Goal: Transaction & Acquisition: Purchase product/service

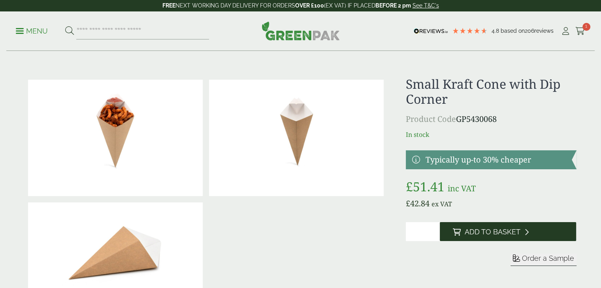
click at [507, 233] on span "Add to Basket" at bounding box center [492, 232] width 56 height 9
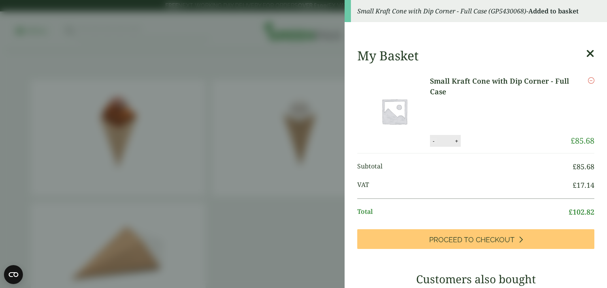
click at [431, 142] on button "-" at bounding box center [433, 141] width 6 height 7
type input "*"
click at [477, 144] on button "Update" at bounding box center [482, 141] width 40 height 12
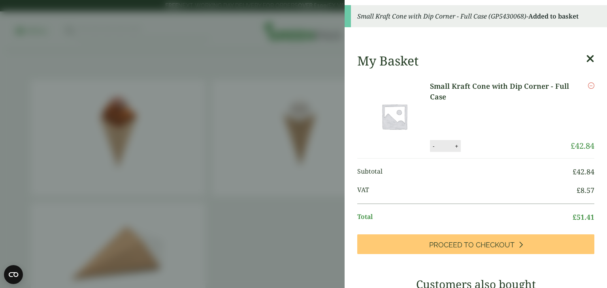
scroll to position [40, 0]
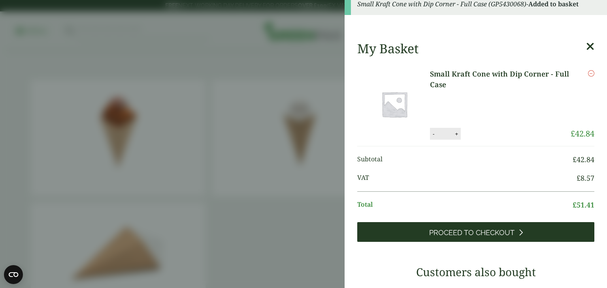
click at [518, 234] on icon at bounding box center [520, 232] width 4 height 7
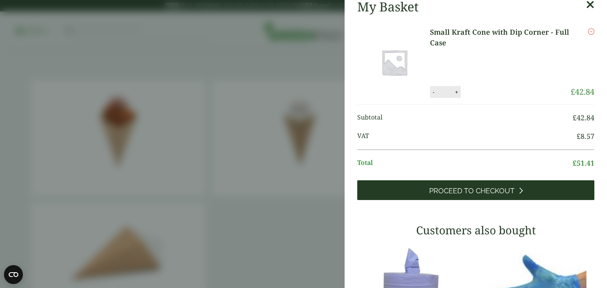
scroll to position [36, 0]
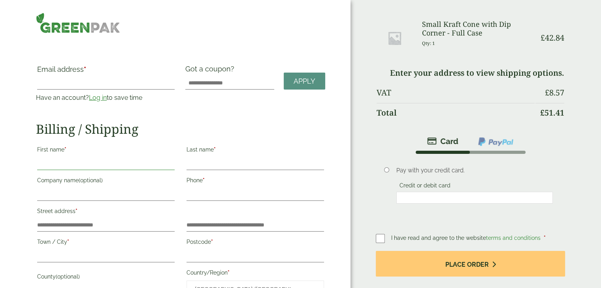
click at [119, 166] on input "First name *" at bounding box center [105, 164] width 137 height 13
click at [94, 163] on input "First name *" at bounding box center [105, 164] width 137 height 13
type input "*"
type input "********"
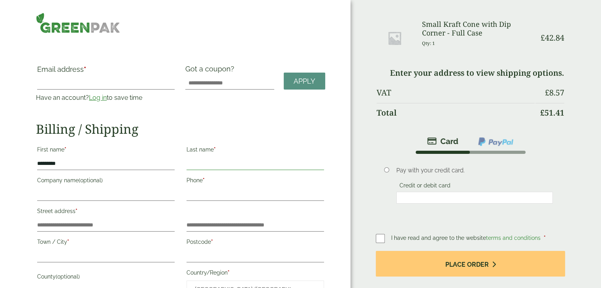
click at [246, 161] on input "Last name *" at bounding box center [254, 164] width 137 height 13
type input "*****"
click at [250, 192] on input "Phone *" at bounding box center [254, 194] width 137 height 13
type input "**********"
click at [160, 226] on input "Street address *" at bounding box center [105, 225] width 137 height 13
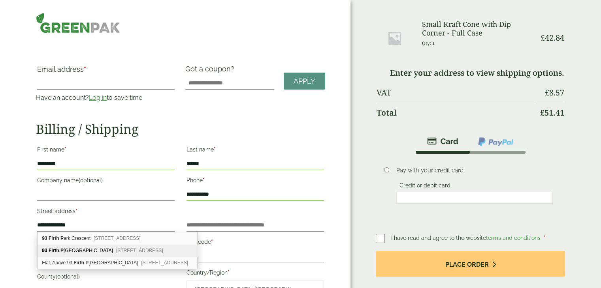
click at [116, 248] on span "Sheffield, S5 6WT" at bounding box center [139, 251] width 47 height 6
type input "**********"
type input "*********"
type input "******"
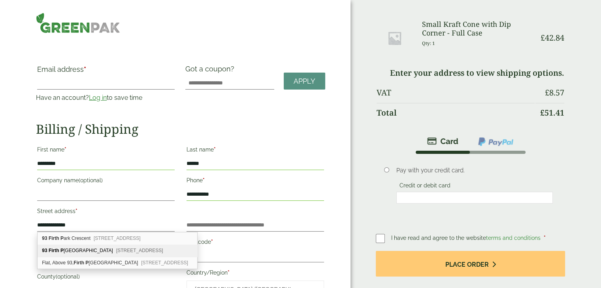
type input "**********"
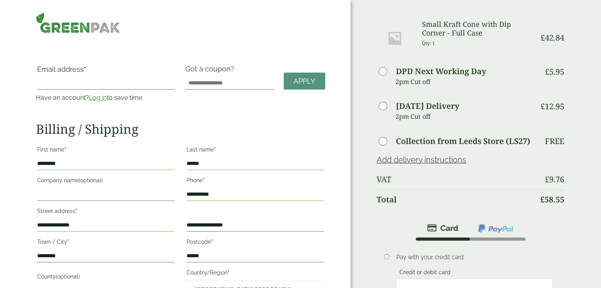
scroll to position [40, 0]
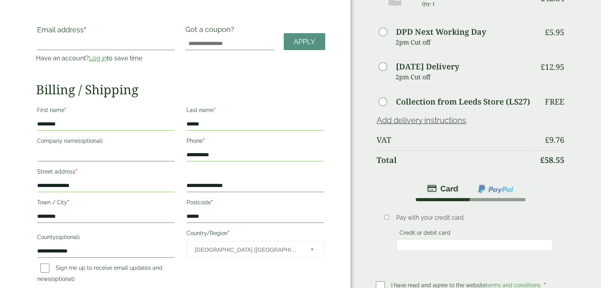
click at [334, 15] on div "— OR — Email address * Have an account? Log in to save time Username or email a…" at bounding box center [175, 179] width 350 height 438
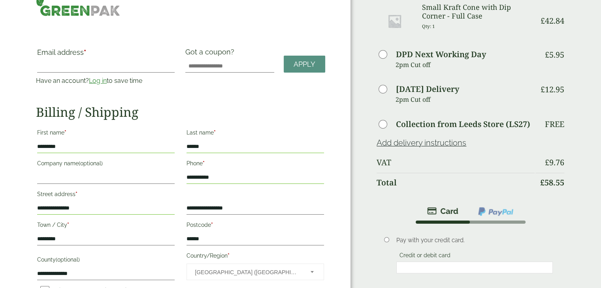
scroll to position [0, 0]
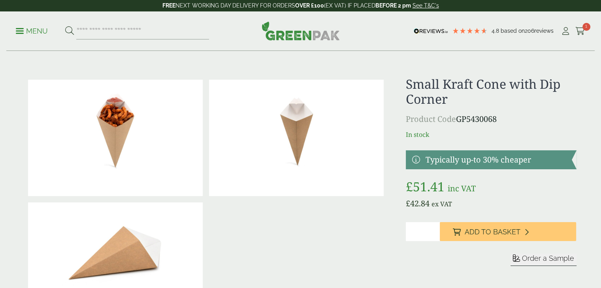
click at [19, 31] on span at bounding box center [20, 30] width 8 height 1
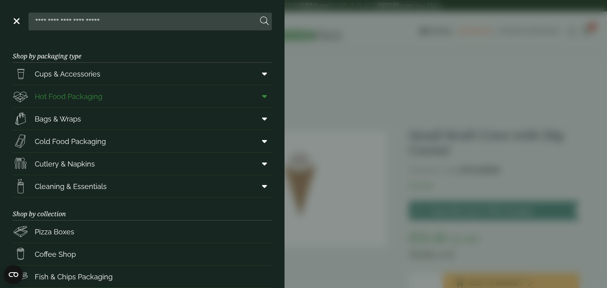
scroll to position [51, 0]
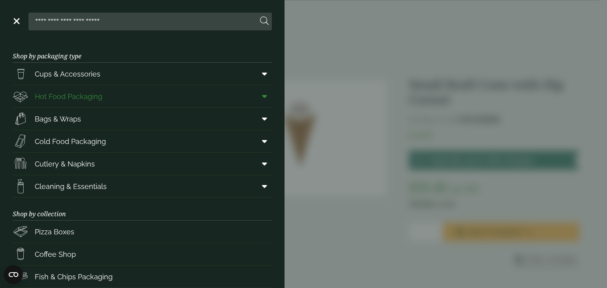
click at [257, 100] on span at bounding box center [263, 96] width 18 height 15
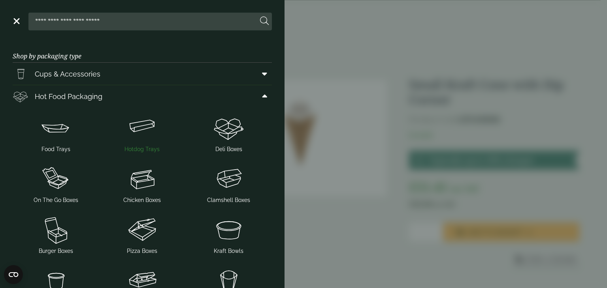
click at [136, 141] on img at bounding box center [142, 128] width 80 height 32
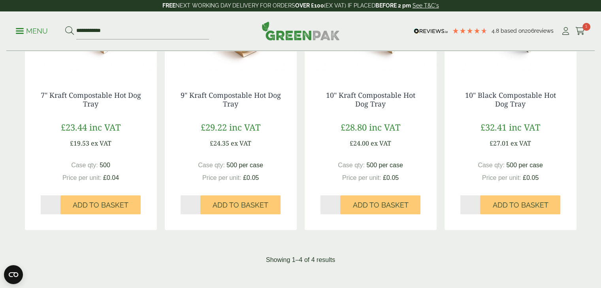
scroll to position [198, 0]
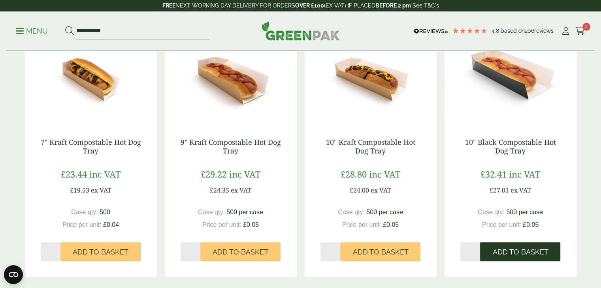
click at [522, 254] on span "Add to Basket" at bounding box center [520, 252] width 56 height 9
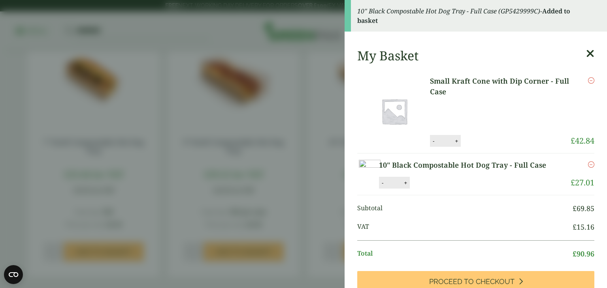
click at [264, 111] on aside "10" Black Compostable Hot Dog Tray - Full Case (GP5429999C) - Added to basket M…" at bounding box center [303, 144] width 607 height 288
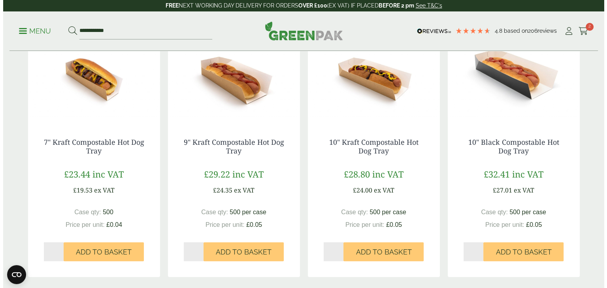
scroll to position [0, 0]
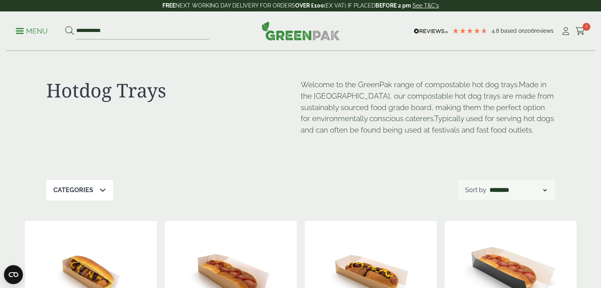
click at [23, 30] on span at bounding box center [20, 30] width 8 height 1
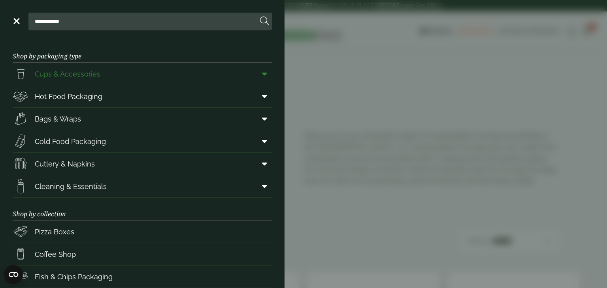
click at [101, 73] on link "Cups & Accessories" at bounding box center [142, 74] width 259 height 22
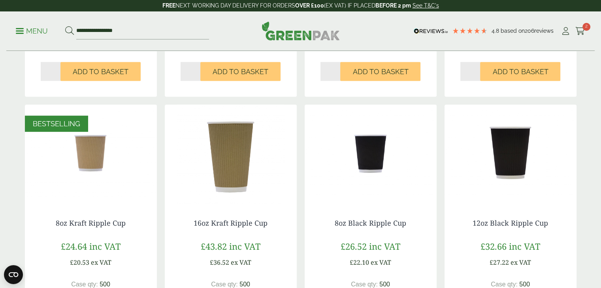
scroll to position [514, 0]
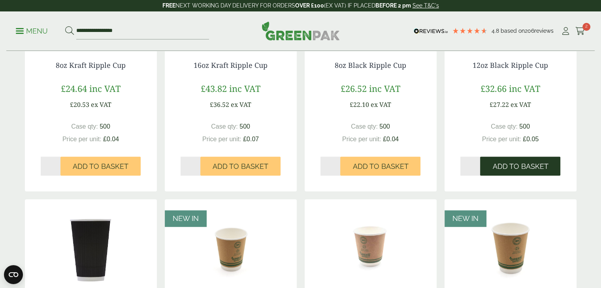
click at [534, 168] on span "Add to Basket" at bounding box center [520, 166] width 56 height 9
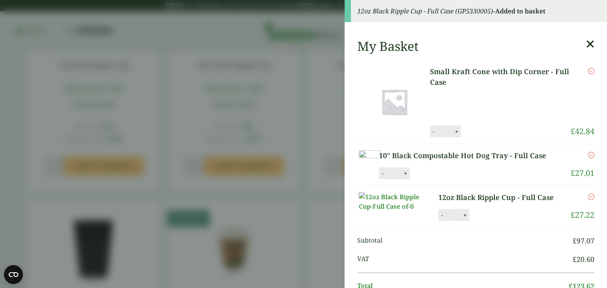
click at [292, 108] on aside "12oz Black Ripple Cup - Full Case (GP5330005) - Added to basket My Basket Small…" at bounding box center [303, 144] width 607 height 288
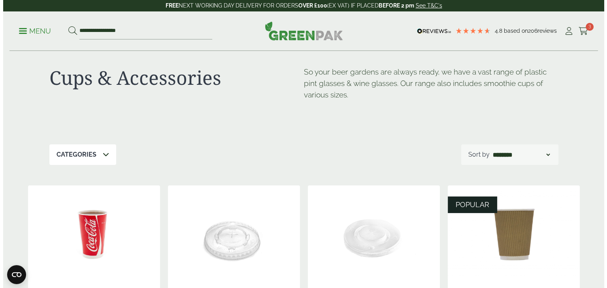
scroll to position [0, 0]
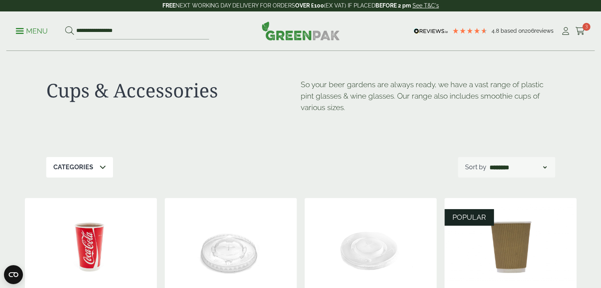
click at [35, 31] on p "Menu" at bounding box center [32, 30] width 32 height 9
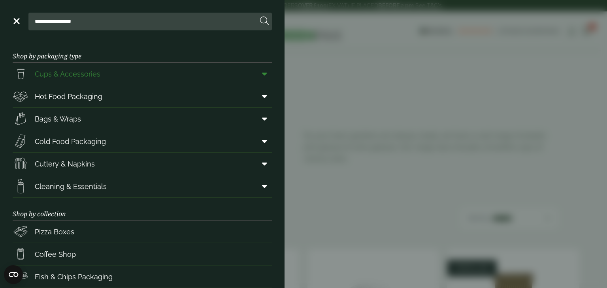
click at [254, 77] on span at bounding box center [263, 73] width 18 height 15
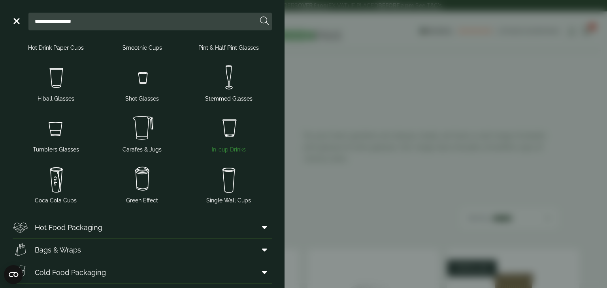
scroll to position [40, 0]
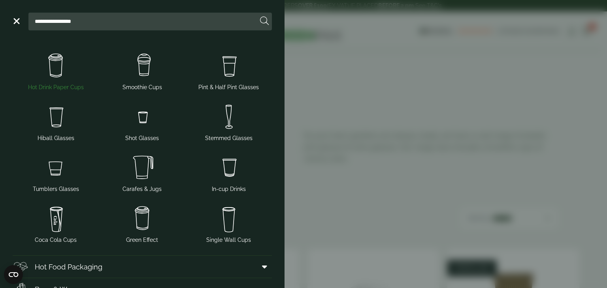
click at [49, 90] on span "Hot Drink Paper Cups" at bounding box center [56, 87] width 56 height 8
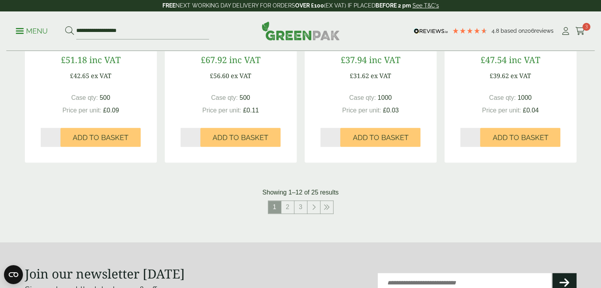
scroll to position [869, 0]
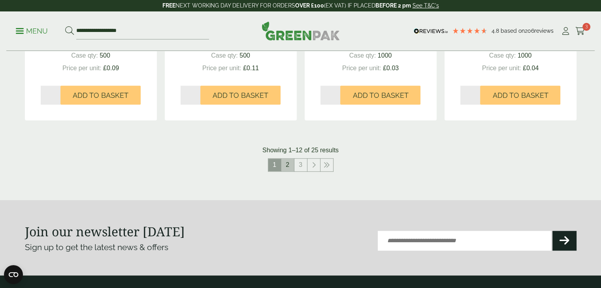
click at [291, 163] on link "2" at bounding box center [287, 165] width 13 height 13
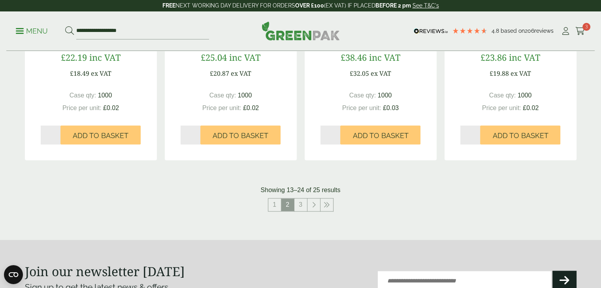
scroll to position [822, 0]
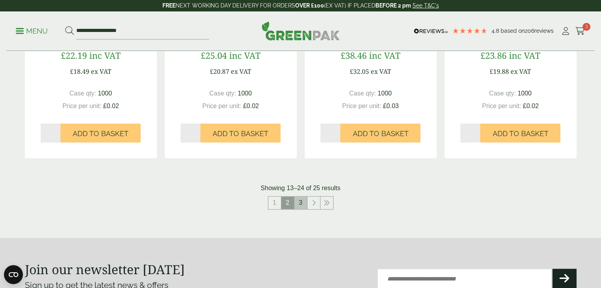
click at [299, 204] on link "3" at bounding box center [300, 203] width 13 height 13
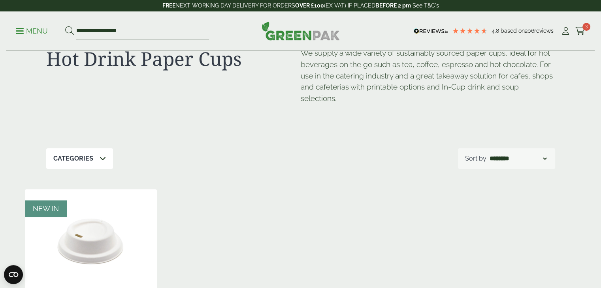
scroll to position [29, 0]
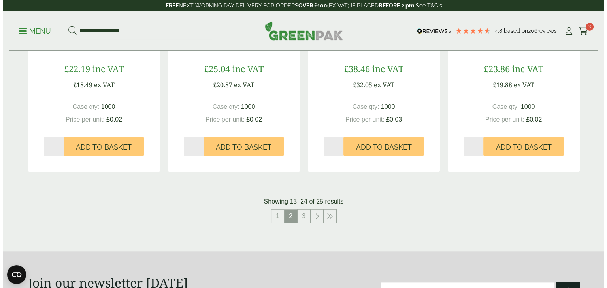
scroll to position [815, 0]
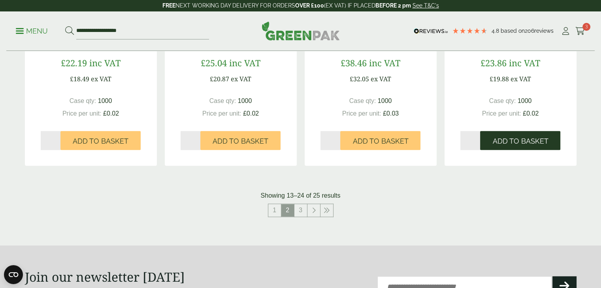
click at [526, 141] on span "Add to Basket" at bounding box center [520, 141] width 56 height 9
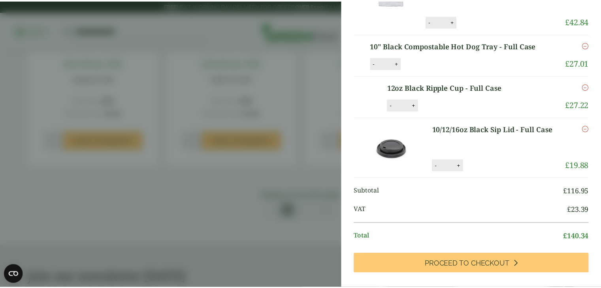
scroll to position [40, 0]
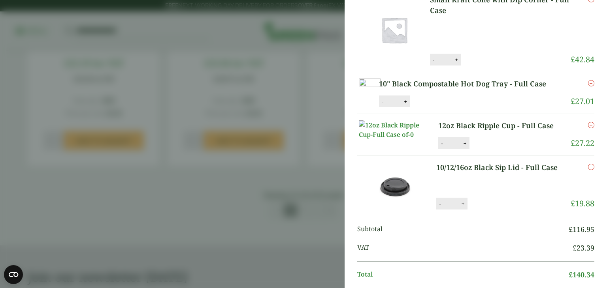
click at [314, 179] on aside "My Basket Small Kraft Cone with Dip Corner - Full Case Small Kraft Cone with Di…" at bounding box center [303, 144] width 607 height 288
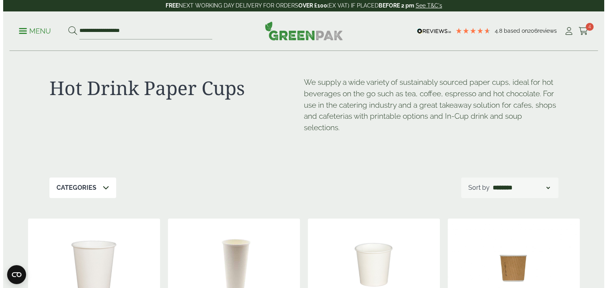
scroll to position [0, 0]
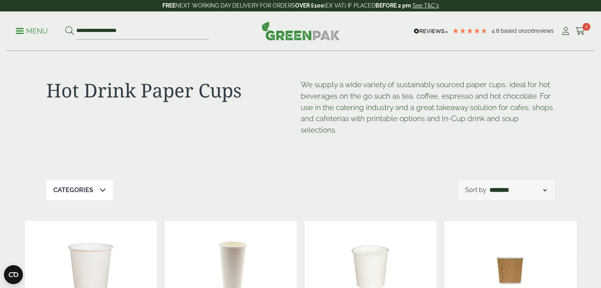
click at [36, 29] on p "Menu" at bounding box center [32, 30] width 32 height 9
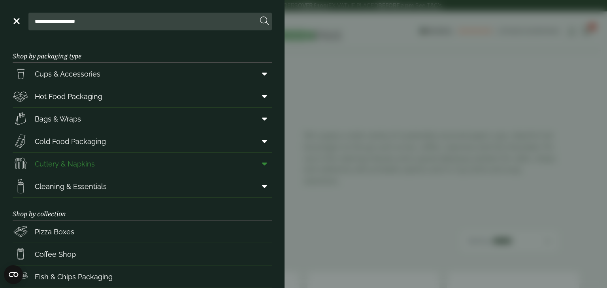
click at [262, 166] on span at bounding box center [263, 163] width 18 height 15
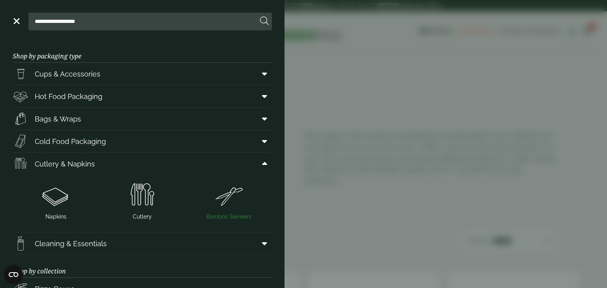
click at [223, 204] on img at bounding box center [228, 196] width 80 height 32
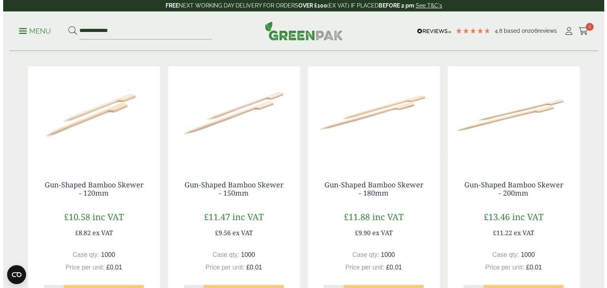
scroll to position [40, 0]
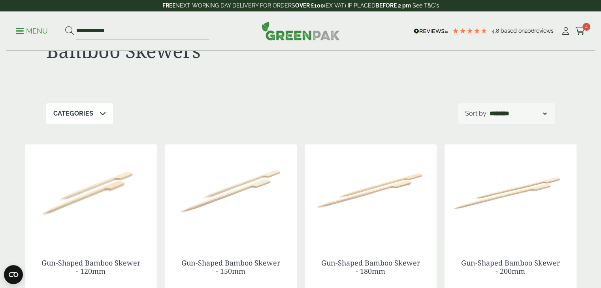
click at [21, 31] on span at bounding box center [20, 30] width 8 height 1
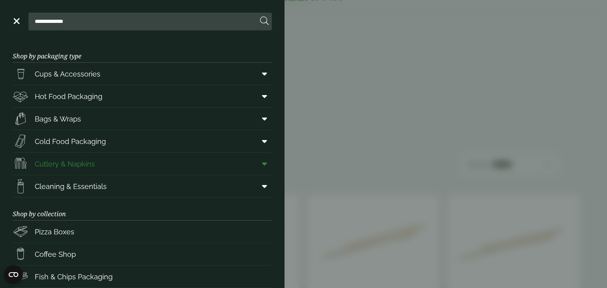
scroll to position [79, 0]
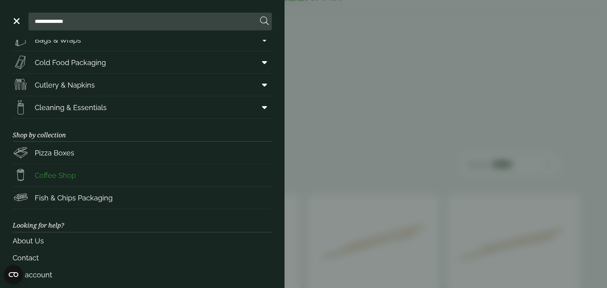
click at [63, 175] on span "Coffee Shop" at bounding box center [55, 175] width 41 height 11
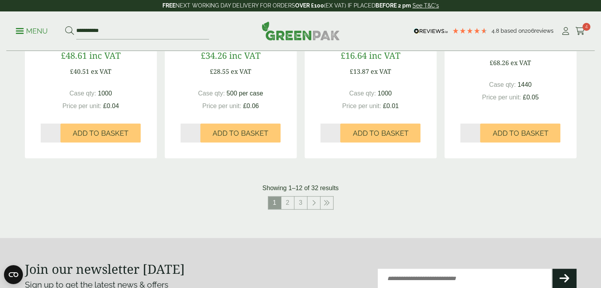
scroll to position [869, 0]
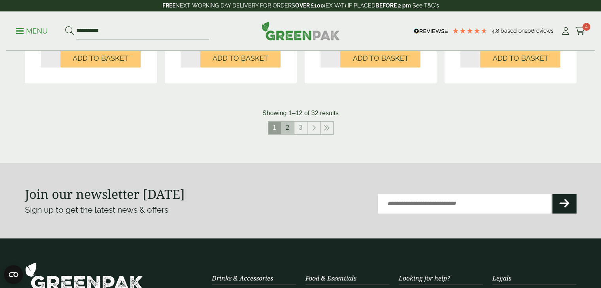
click at [288, 131] on link "2" at bounding box center [287, 128] width 13 height 13
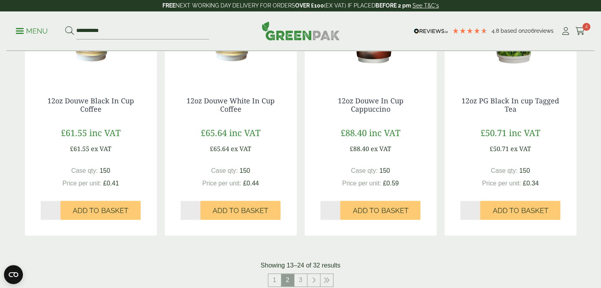
scroll to position [785, 0]
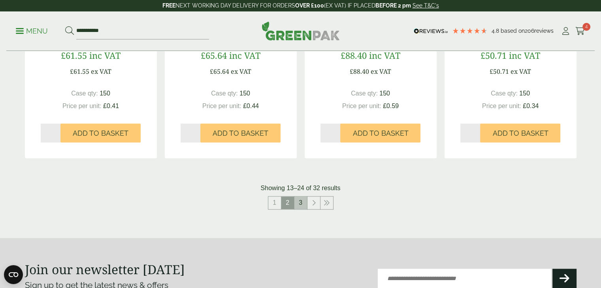
click at [302, 203] on link "3" at bounding box center [300, 203] width 13 height 13
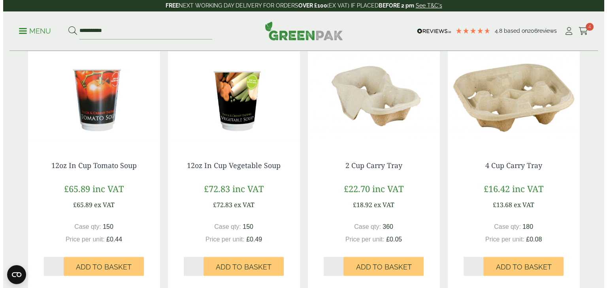
scroll to position [411, 0]
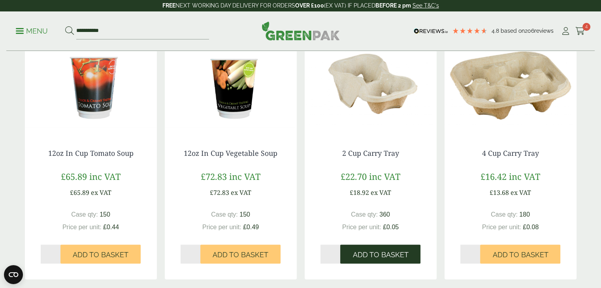
click at [399, 253] on span "Add to Basket" at bounding box center [380, 255] width 56 height 9
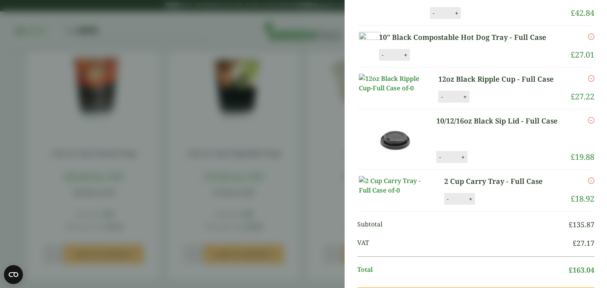
scroll to position [158, 0]
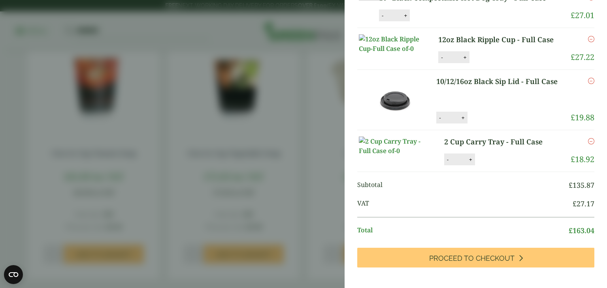
click at [227, 183] on aside "2 Cup Carry Tray - Full Case (GP2020027AE) - Added to basket My Basket Small Kr…" at bounding box center [303, 144] width 607 height 288
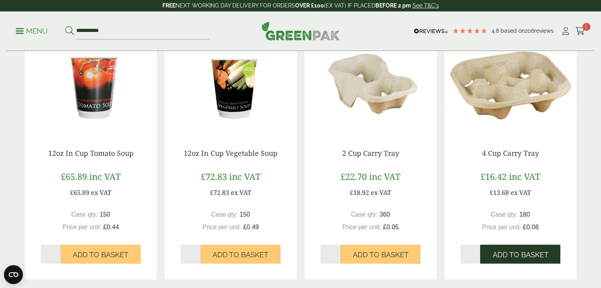
click at [546, 252] on span "Add to Basket" at bounding box center [520, 255] width 56 height 9
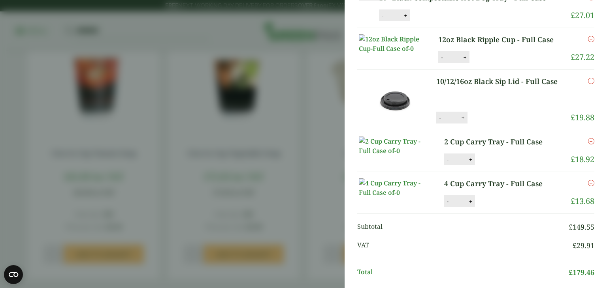
click at [237, 175] on aside "4 Cup Carry Tray - Full Case (GP2020027BE) - Added to basket My Basket Small Kr…" at bounding box center [303, 144] width 607 height 288
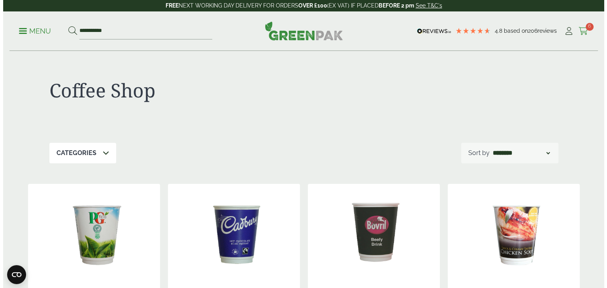
scroll to position [125, 0]
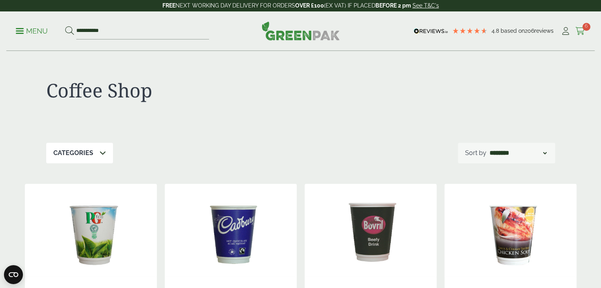
click at [584, 30] on icon at bounding box center [580, 31] width 10 height 8
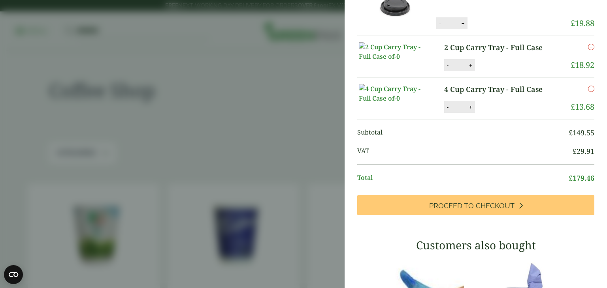
scroll to position [198, 0]
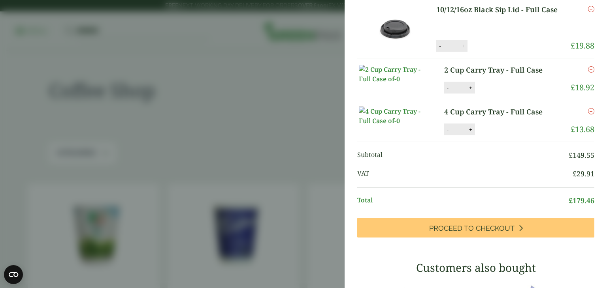
click at [256, 86] on aside "My Basket Small Kraft Cone with Dip Corner - Full Case Small Kraft Cone with Di…" at bounding box center [303, 144] width 607 height 288
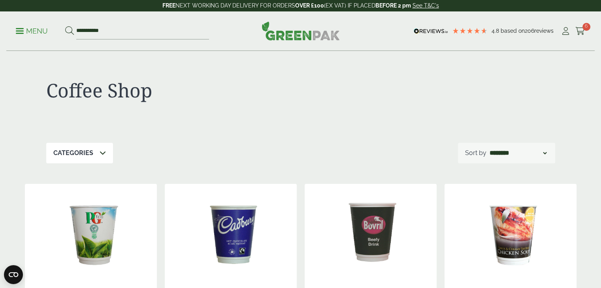
click at [21, 31] on span at bounding box center [20, 30] width 8 height 1
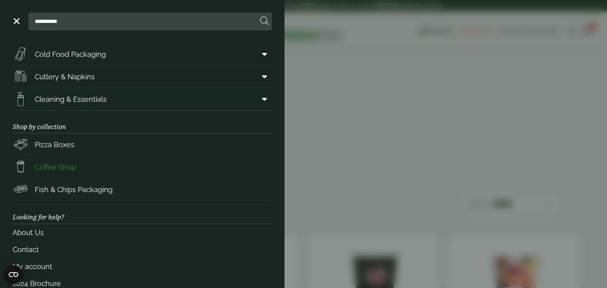
scroll to position [63, 0]
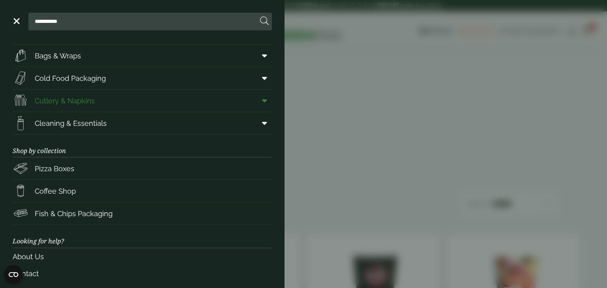
click at [262, 101] on icon at bounding box center [264, 101] width 5 height 8
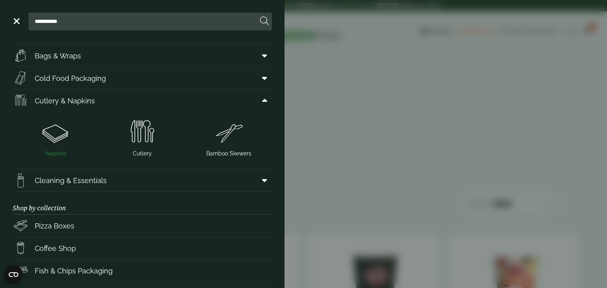
click at [43, 139] on img at bounding box center [56, 133] width 80 height 32
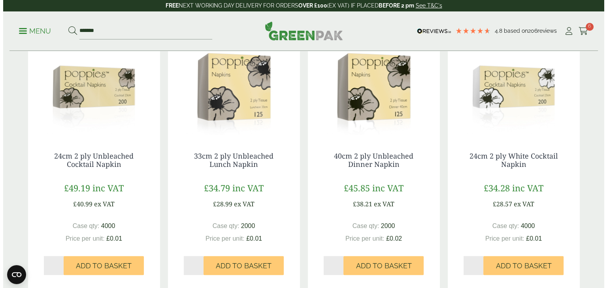
scroll to position [158, 0]
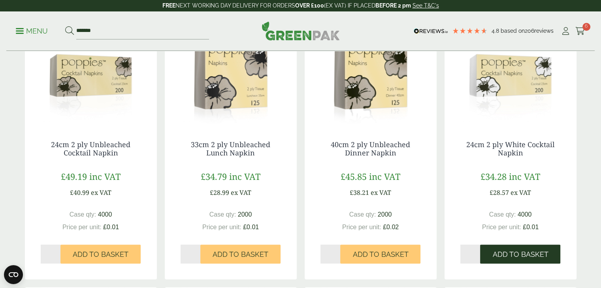
click at [514, 254] on span "Add to Basket" at bounding box center [520, 254] width 56 height 9
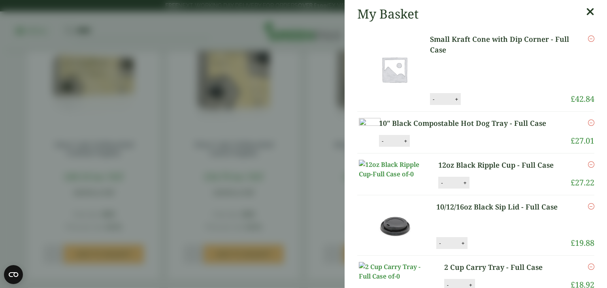
scroll to position [0, 0]
click at [201, 113] on aside "My Basket Small Kraft Cone with Dip Corner - Full Case Small Kraft Cone with Di…" at bounding box center [303, 144] width 607 height 288
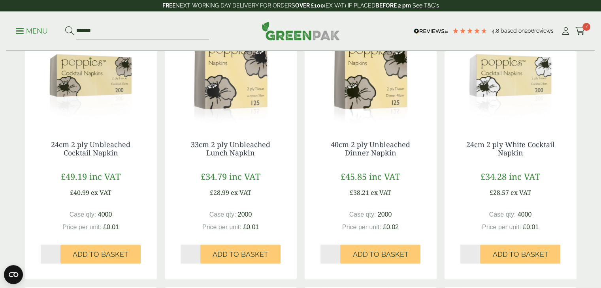
click at [34, 27] on p "Menu" at bounding box center [32, 30] width 32 height 9
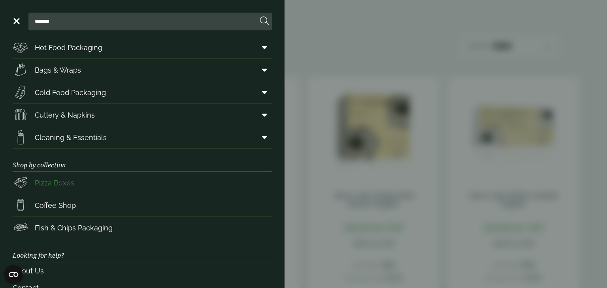
scroll to position [79, 0]
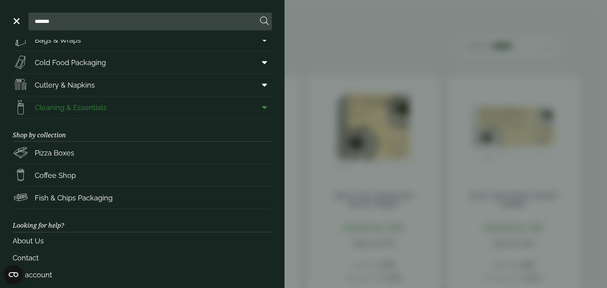
click at [121, 108] on link "Cleaning & Essentials" at bounding box center [142, 107] width 259 height 22
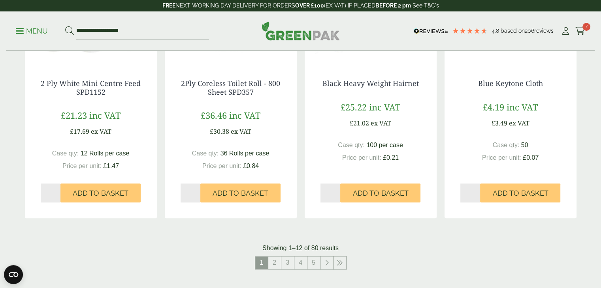
scroll to position [751, 0]
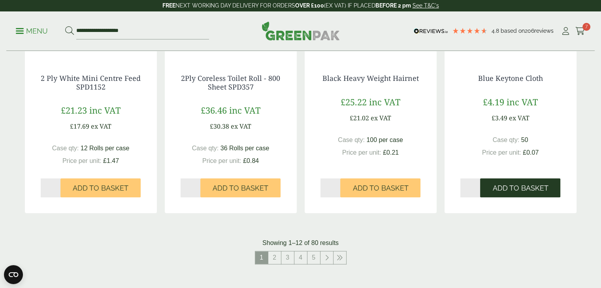
click at [539, 190] on span "Add to Basket" at bounding box center [520, 188] width 56 height 9
click at [276, 256] on link "2" at bounding box center [274, 258] width 13 height 13
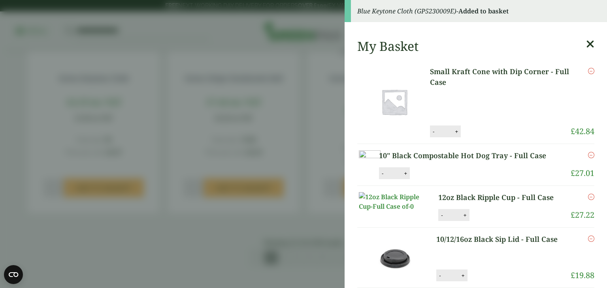
click at [218, 127] on aside "Blue Keytone Cloth (GP5230009E) - Added to basket My Basket Small Kraft Cone wi…" at bounding box center [303, 144] width 607 height 288
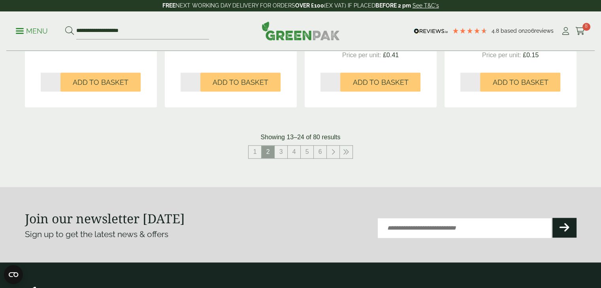
scroll to position [869, 0]
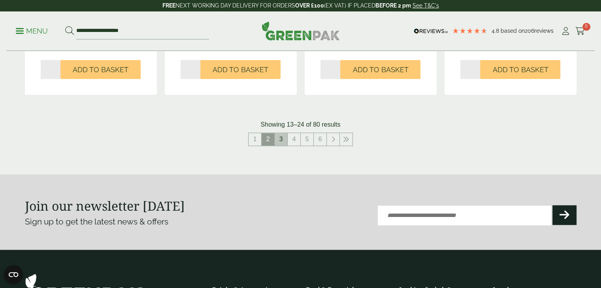
click at [282, 136] on link "3" at bounding box center [281, 139] width 13 height 13
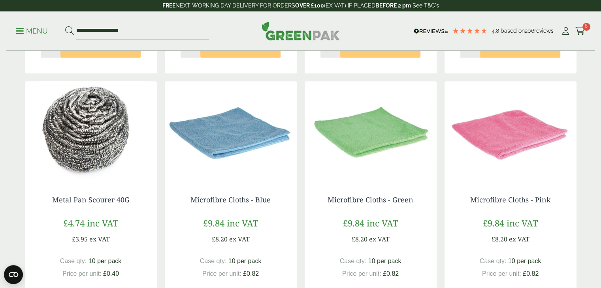
scroll to position [711, 0]
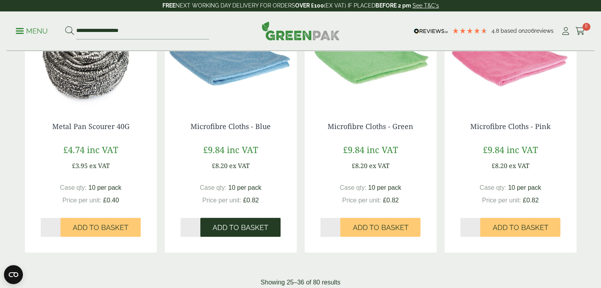
click at [241, 228] on span "Add to Basket" at bounding box center [241, 228] width 56 height 9
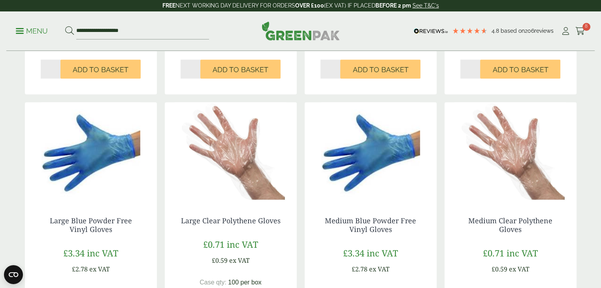
scroll to position [395, 0]
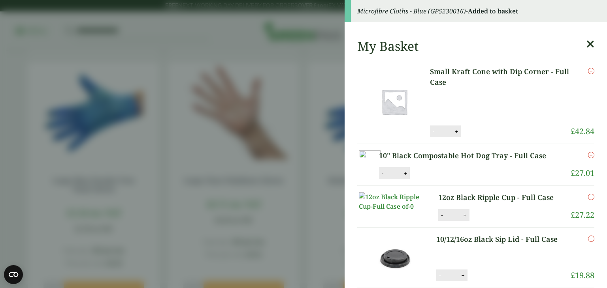
click at [214, 190] on aside "Microfibre Cloths - Blue (GP5230016) - Added to basket My Basket Small Kraft Co…" at bounding box center [303, 144] width 607 height 288
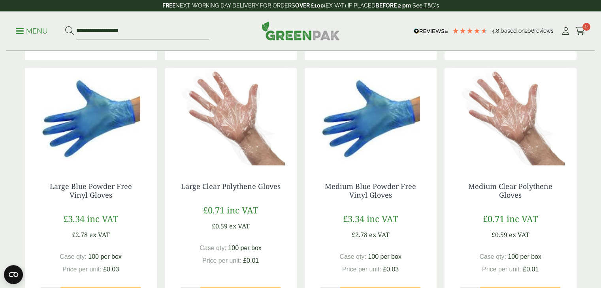
scroll to position [435, 0]
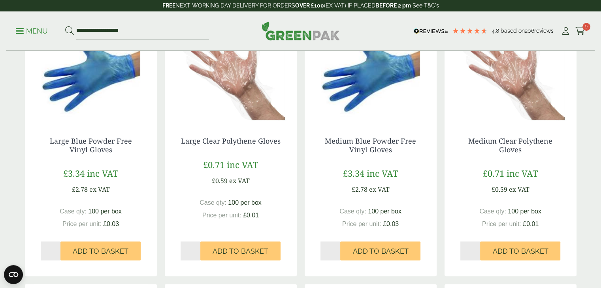
type input "*"
click at [477, 249] on input "*" at bounding box center [470, 251] width 20 height 19
click at [524, 255] on span "Add to Basket" at bounding box center [520, 251] width 56 height 9
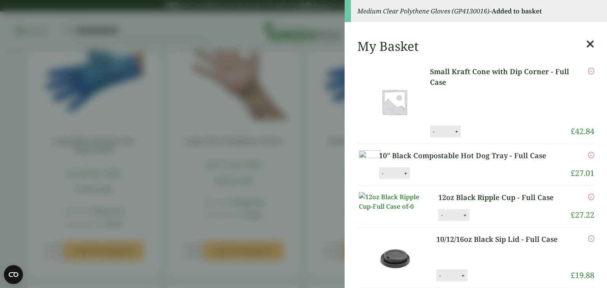
click at [243, 211] on aside "Medium Clear Polythene Gloves (GP4130016) - Added to basket My Basket Small Kra…" at bounding box center [303, 144] width 607 height 288
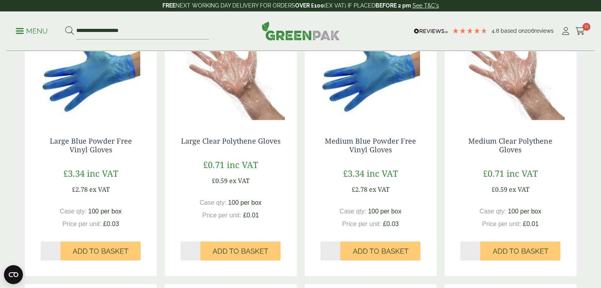
type input "*"
click at [198, 248] on input "*" at bounding box center [191, 251] width 20 height 19
click at [220, 248] on span "Add to Basket" at bounding box center [241, 251] width 56 height 9
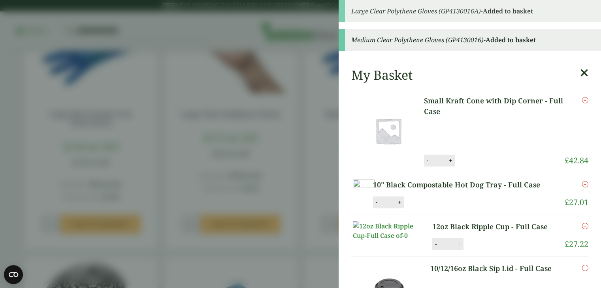
scroll to position [593, 0]
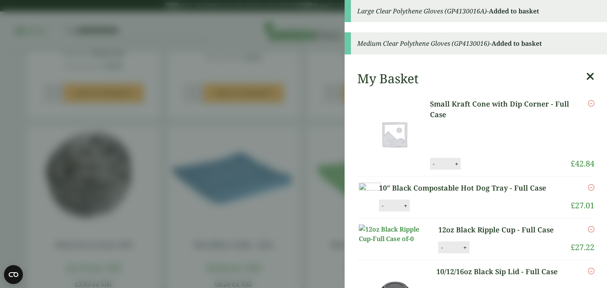
click at [276, 119] on aside "Large Clear Polythene Gloves (GP4130016A) - Added to basket Medium Clear Polyth…" at bounding box center [303, 144] width 607 height 288
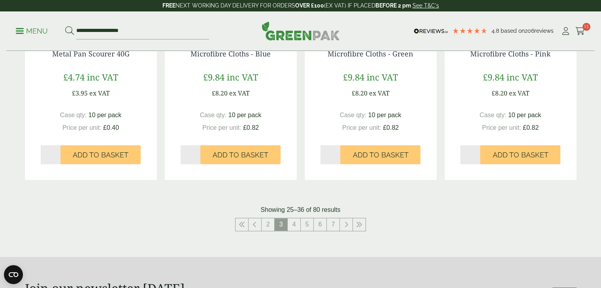
scroll to position [869, 0]
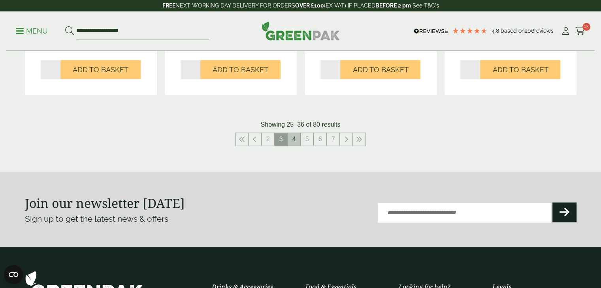
click at [295, 143] on link "4" at bounding box center [294, 139] width 13 height 13
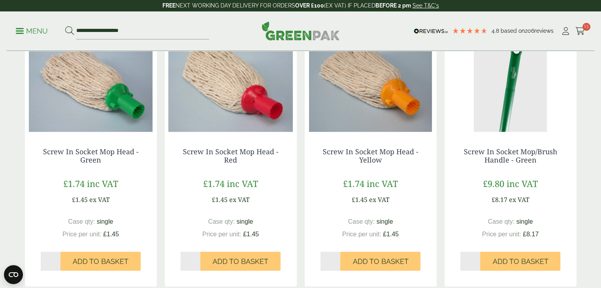
scroll to position [830, 0]
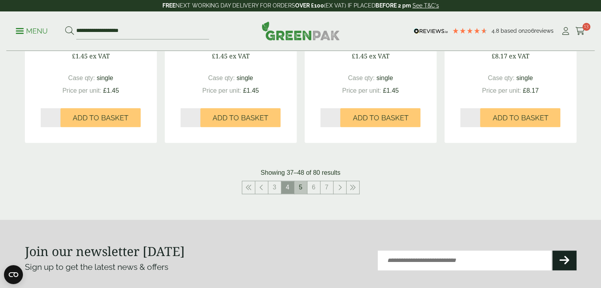
click at [302, 186] on link "5" at bounding box center [300, 187] width 13 height 13
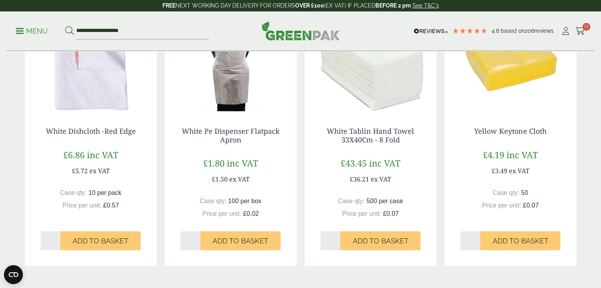
scroll to position [711, 0]
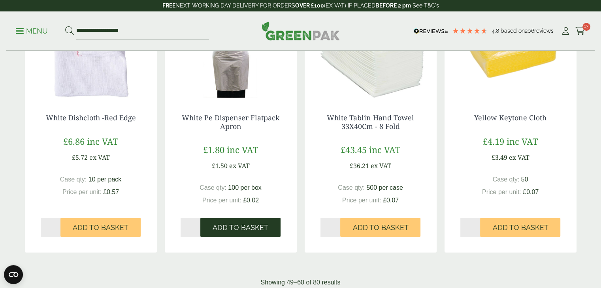
click at [251, 233] on button "Add to Basket" at bounding box center [240, 227] width 80 height 19
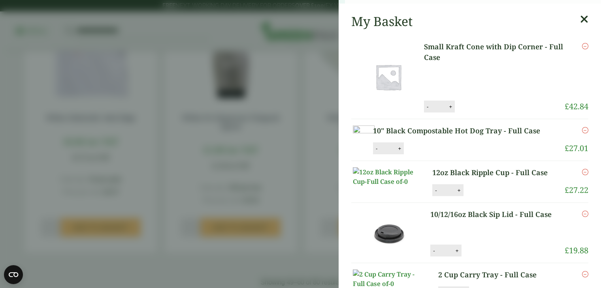
scroll to position [869, 0]
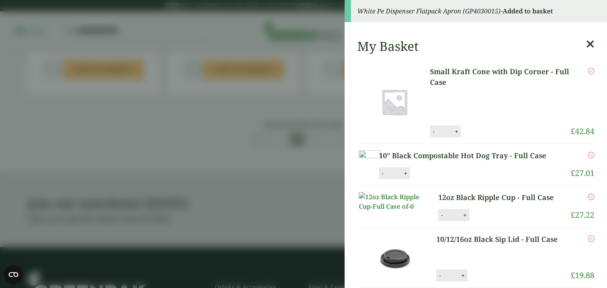
click at [290, 128] on aside "White Pe Dispenser Flatpack Apron (GP4030015) - Added to basket My Basket Small…" at bounding box center [303, 144] width 607 height 288
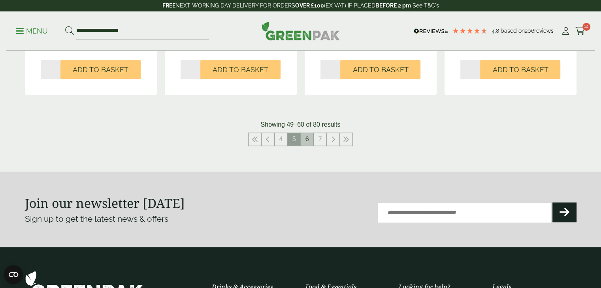
click at [305, 139] on link "6" at bounding box center [307, 139] width 13 height 13
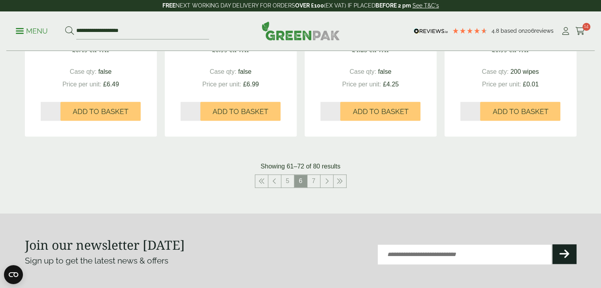
scroll to position [830, 0]
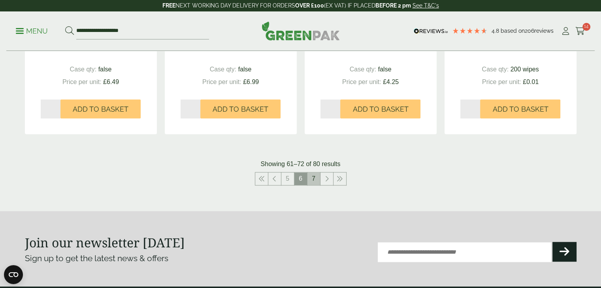
click at [312, 184] on link "7" at bounding box center [313, 179] width 13 height 13
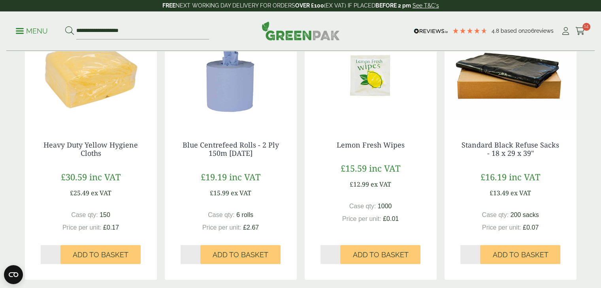
scroll to position [423, 0]
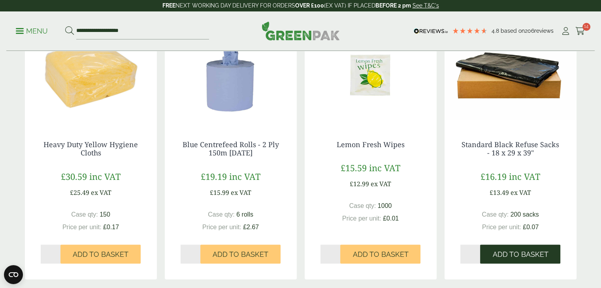
click at [517, 254] on span "Add to Basket" at bounding box center [520, 254] width 56 height 9
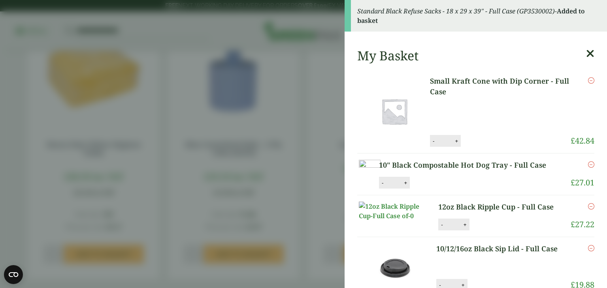
click at [252, 167] on aside "Standard Black Refuse Sacks - 18 x 29 x 39" - Full Case (GP3530002) - Added to …" at bounding box center [303, 144] width 607 height 288
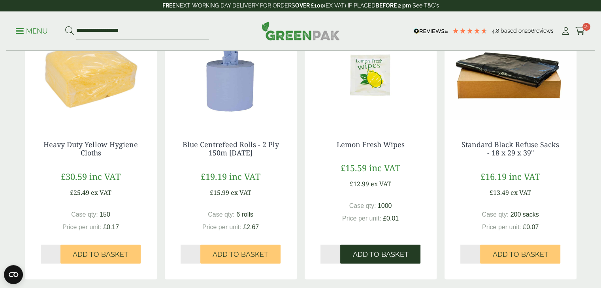
click at [381, 258] on span "Add to Basket" at bounding box center [380, 254] width 56 height 9
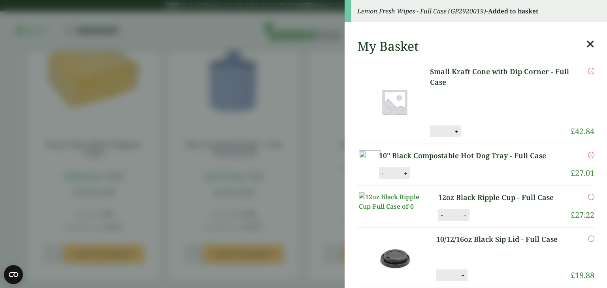
click at [243, 177] on aside "Lemon Fresh Wipes - Full Case (GP2920019) - Added to basket My Basket Small Kra…" at bounding box center [303, 144] width 607 height 288
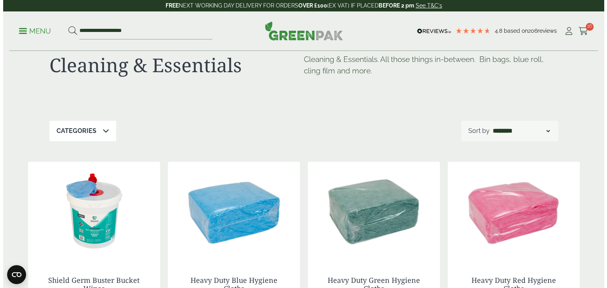
scroll to position [40, 0]
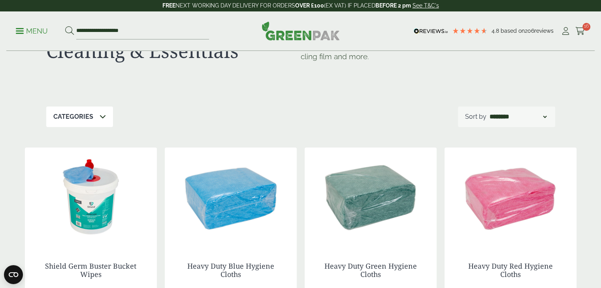
click at [19, 32] on p "Menu" at bounding box center [32, 30] width 32 height 9
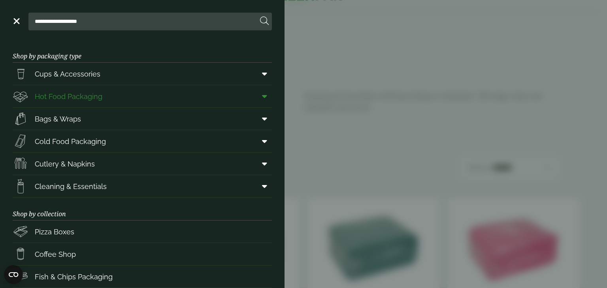
click at [114, 100] on link "Hot Food Packaging" at bounding box center [142, 96] width 259 height 22
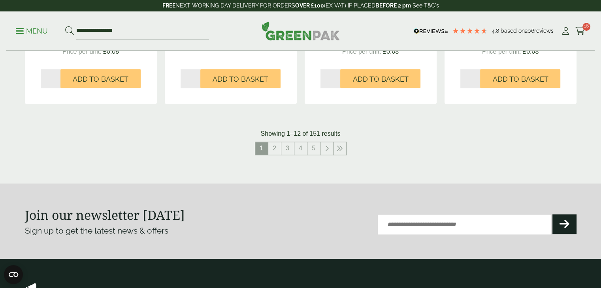
scroll to position [869, 0]
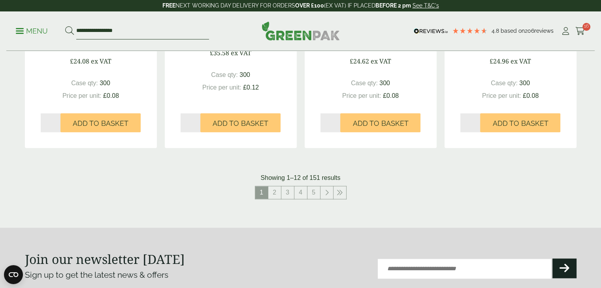
click at [129, 29] on input "**********" at bounding box center [142, 31] width 133 height 17
type input "*"
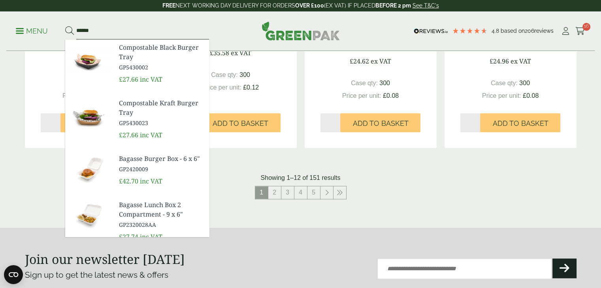
type input "******"
click at [65, 26] on button at bounding box center [69, 31] width 9 height 10
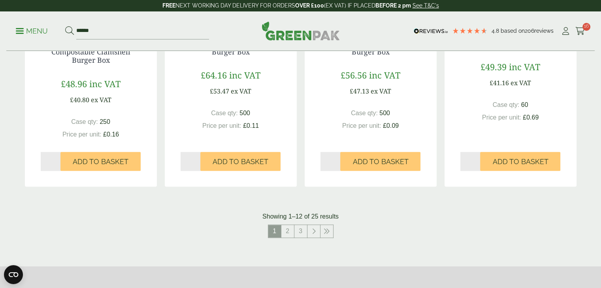
scroll to position [790, 0]
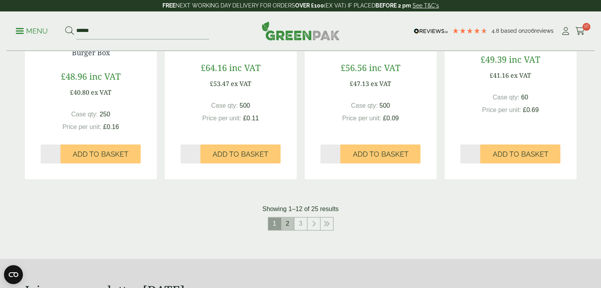
click at [288, 222] on link "2" at bounding box center [287, 224] width 13 height 13
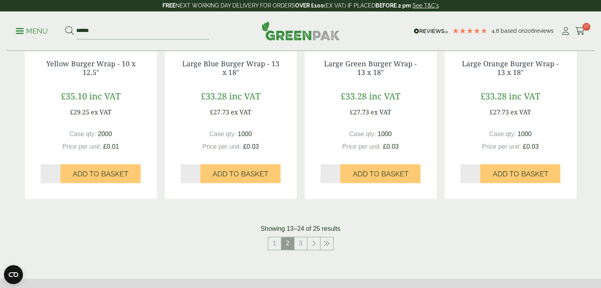
scroll to position [790, 0]
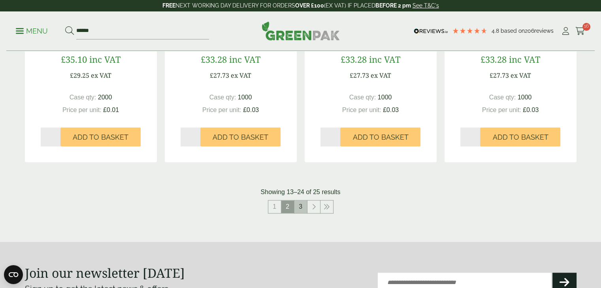
click at [304, 206] on link "3" at bounding box center [300, 207] width 13 height 13
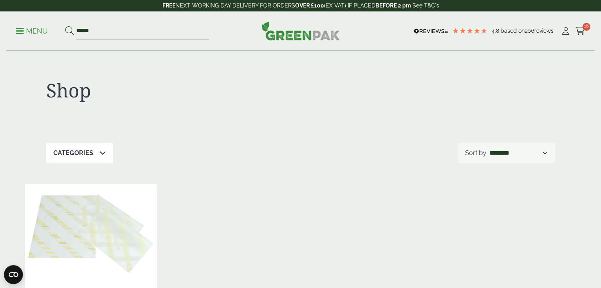
click at [23, 30] on p "Menu" at bounding box center [32, 30] width 32 height 9
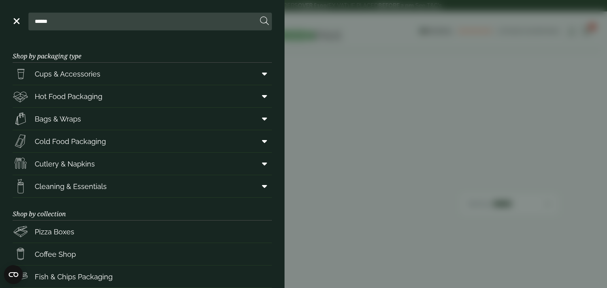
click at [352, 127] on aside "Close ****** Shop by packaging type Cups & Accessories Hot Drink Paper Cups Smo…" at bounding box center [303, 144] width 607 height 288
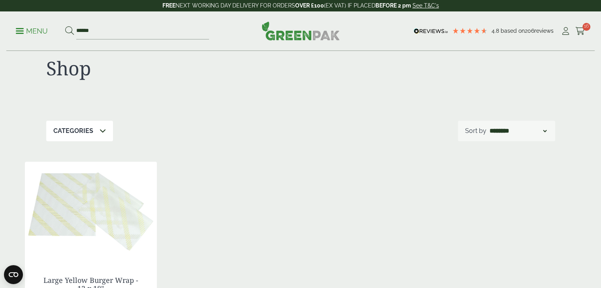
scroll to position [79, 0]
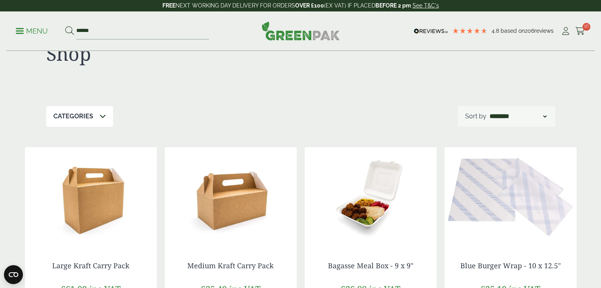
scroll to position [79, 0]
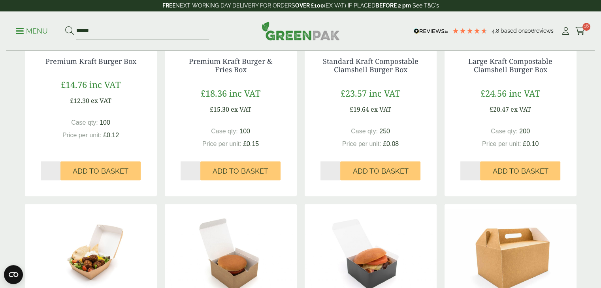
scroll to position [514, 0]
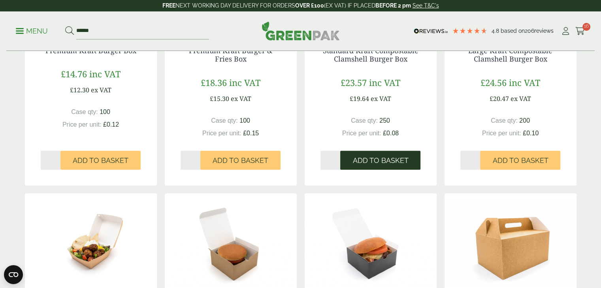
click at [403, 158] on span "Add to Basket" at bounding box center [380, 160] width 56 height 9
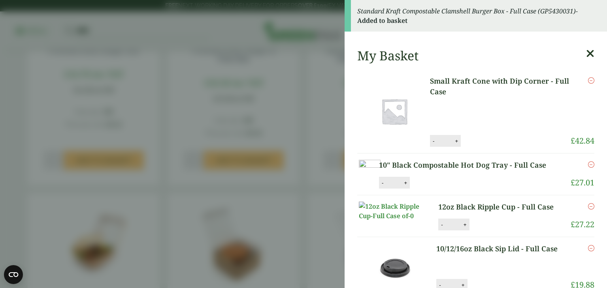
click at [295, 206] on aside "Standard Kraft Compostable Clamshell Burger Box - Full Case (GP5430031) - Added…" at bounding box center [303, 144] width 607 height 288
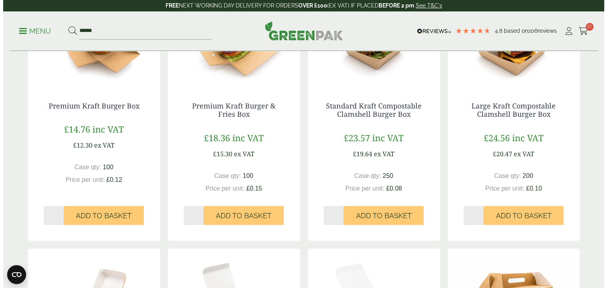
scroll to position [356, 0]
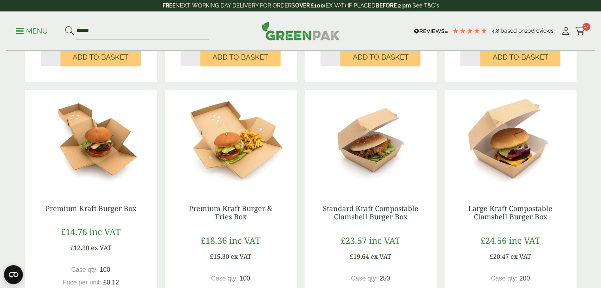
click at [33, 32] on p "Menu" at bounding box center [32, 30] width 32 height 9
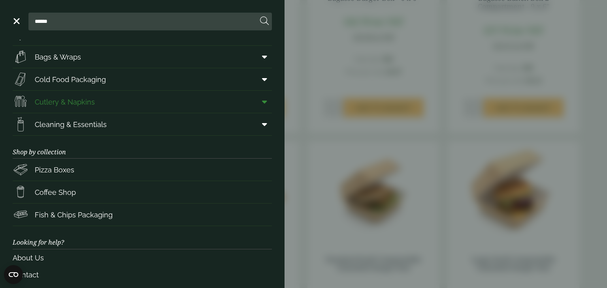
scroll to position [0, 0]
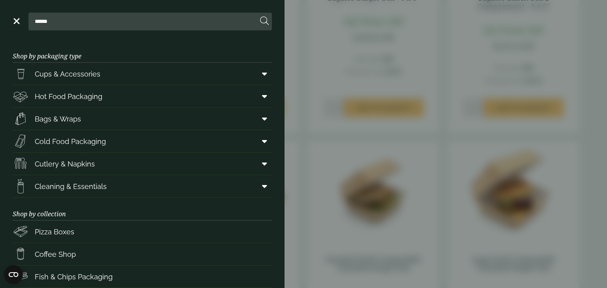
click at [173, 29] on input "******" at bounding box center [145, 21] width 226 height 17
type input "*"
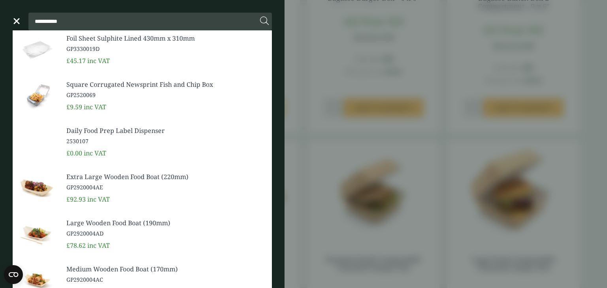
type input "**********"
click at [260, 16] on button at bounding box center [264, 21] width 9 height 10
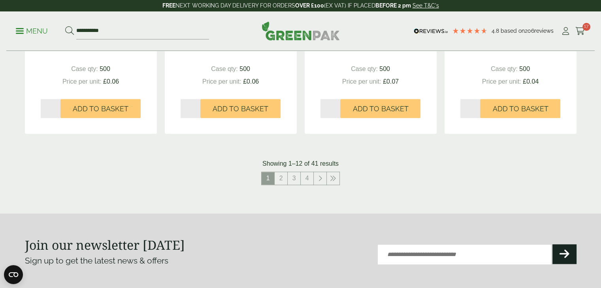
scroll to position [830, 0]
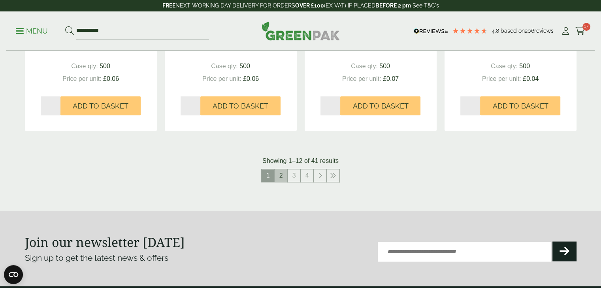
click at [280, 171] on link "2" at bounding box center [281, 175] width 13 height 13
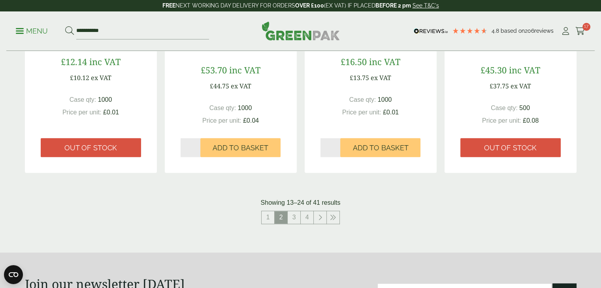
scroll to position [790, 0]
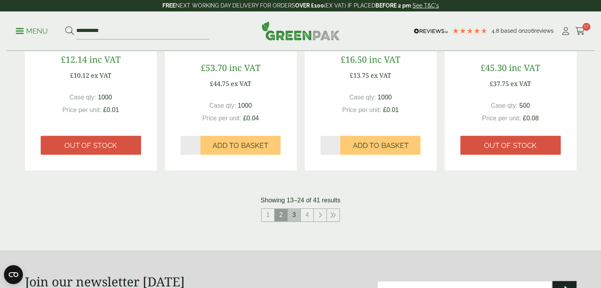
click at [294, 219] on link "3" at bounding box center [294, 215] width 13 height 13
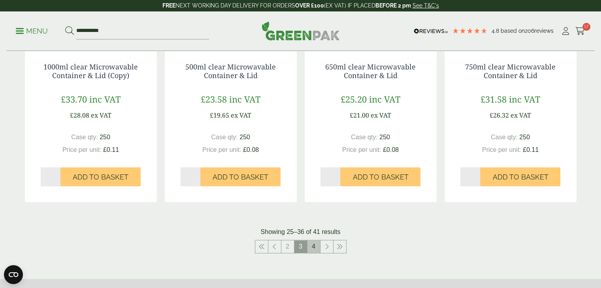
scroll to position [830, 0]
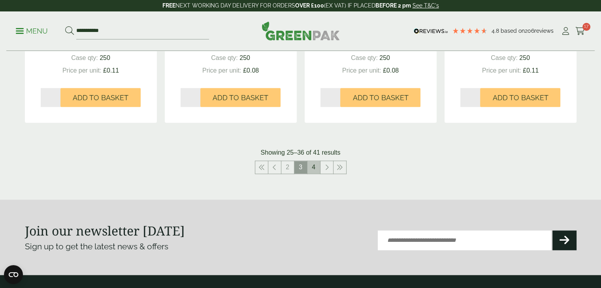
click at [312, 170] on link "4" at bounding box center [313, 167] width 13 height 13
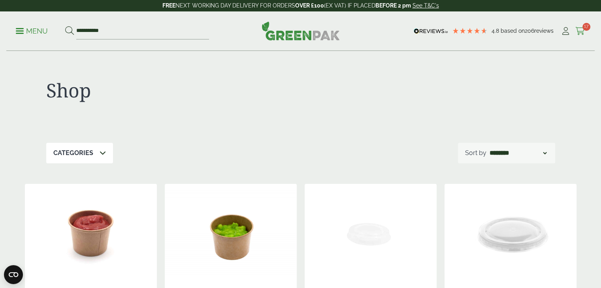
click at [583, 29] on span "17" at bounding box center [586, 27] width 8 height 8
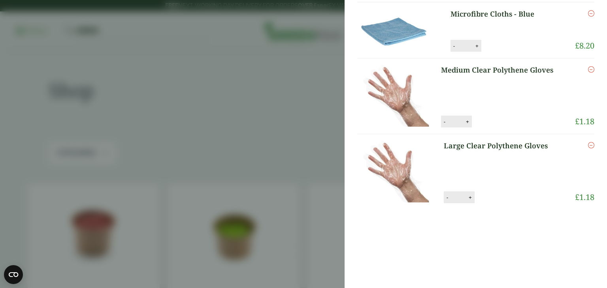
scroll to position [474, 0]
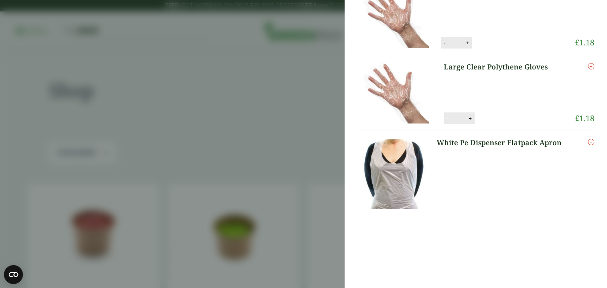
type input "*"
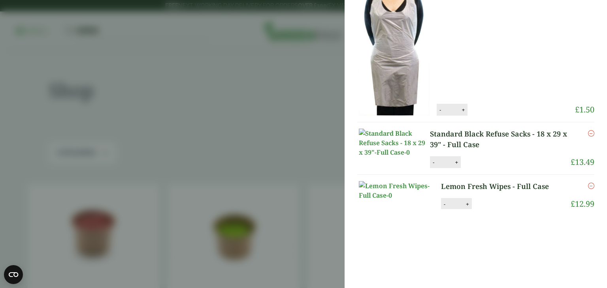
scroll to position [672, 0]
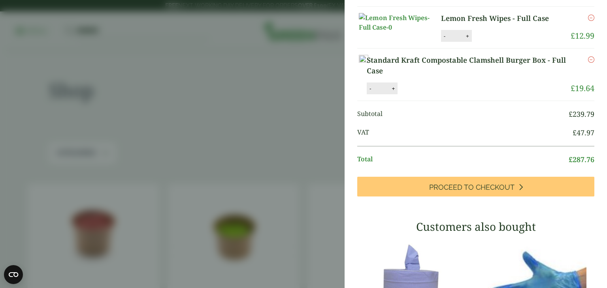
scroll to position [869, 0]
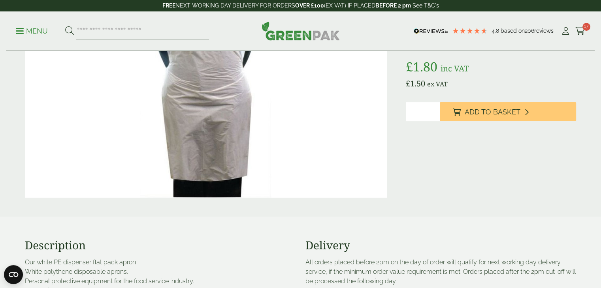
scroll to position [119, 0]
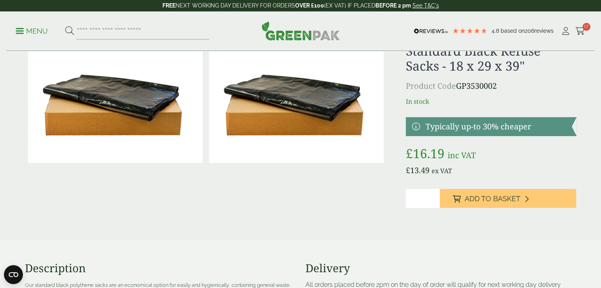
scroll to position [40, 0]
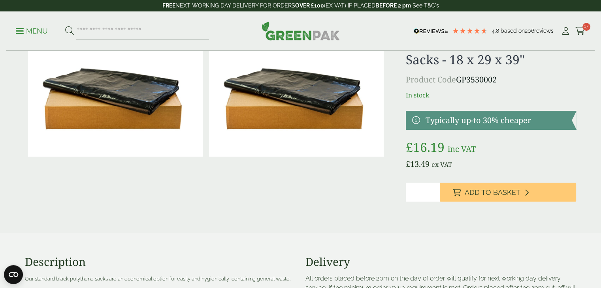
click at [123, 114] on img at bounding box center [115, 98] width 175 height 117
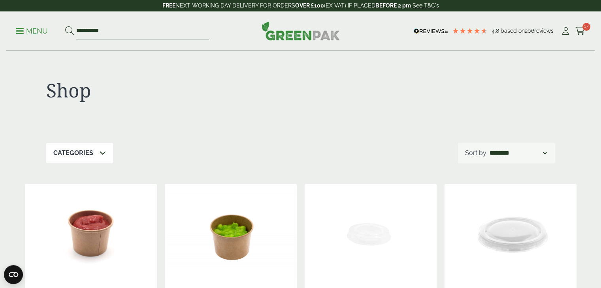
click at [18, 36] on ul "**********" at bounding box center [112, 31] width 193 height 17
click at [581, 28] on icon at bounding box center [580, 31] width 10 height 8
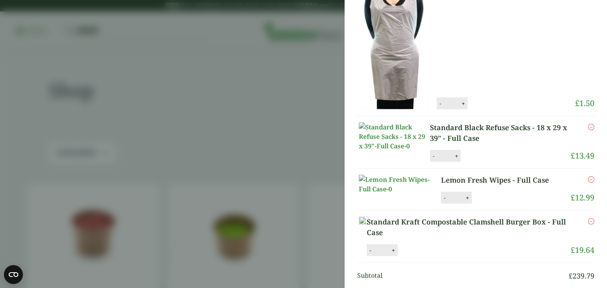
scroll to position [869, 0]
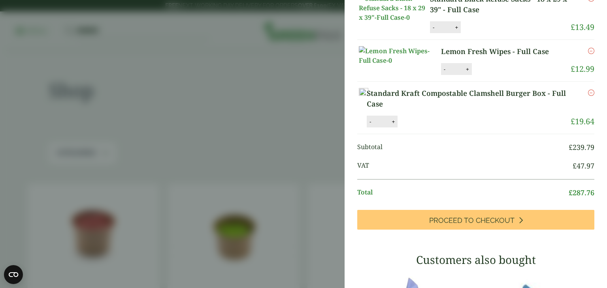
scroll to position [830, 0]
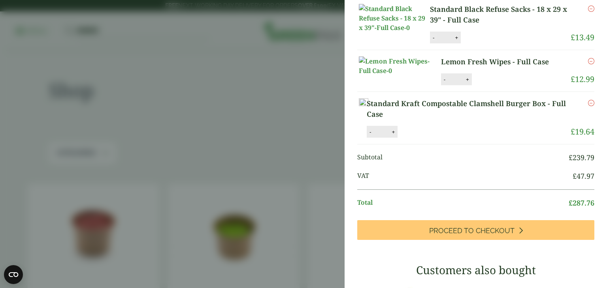
click at [435, 41] on button "-" at bounding box center [433, 37] width 6 height 7
click at [469, 44] on button "Update" at bounding box center [482, 38] width 40 height 12
type input "*"
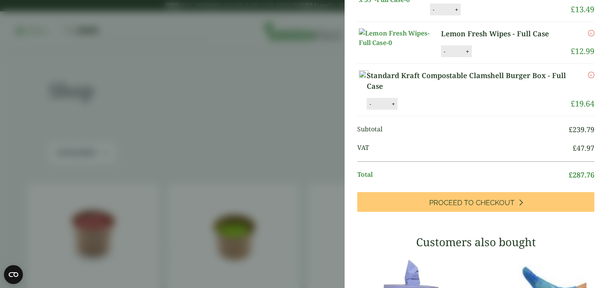
scroll to position [948, 0]
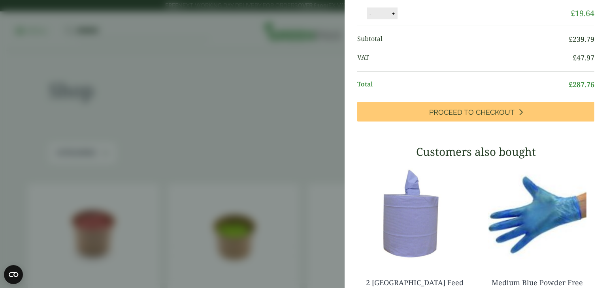
click at [267, 101] on aside "My Basket Small Kraft Cone with Dip Corner - Full Case Small Kraft Cone with Di…" at bounding box center [303, 144] width 607 height 288
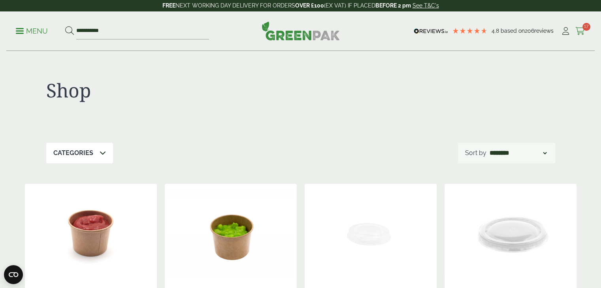
click at [582, 30] on icon at bounding box center [580, 31] width 10 height 8
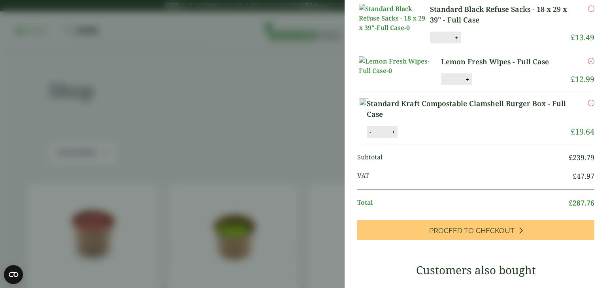
scroll to position [830, 0]
click at [588, 12] on icon "Remove this item" at bounding box center [591, 9] width 6 height 6
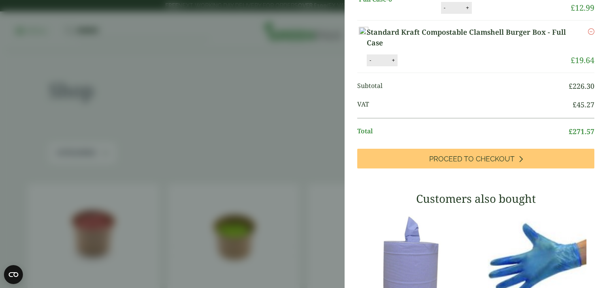
scroll to position [862, 0]
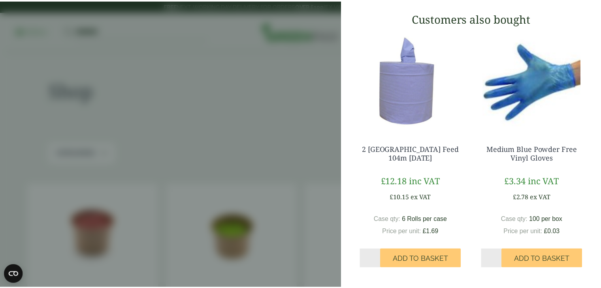
scroll to position [1027, 0]
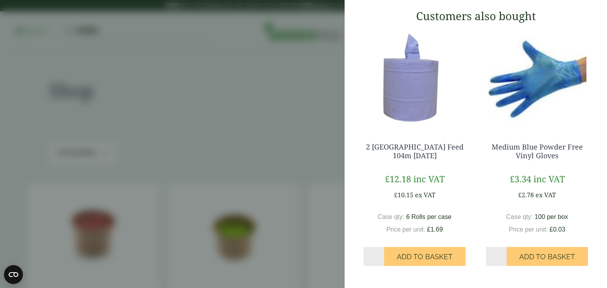
click at [238, 107] on aside "Item removed My Basket Small Kraft Cone with Dip Corner - Full Case Small Kraft…" at bounding box center [303, 144] width 607 height 288
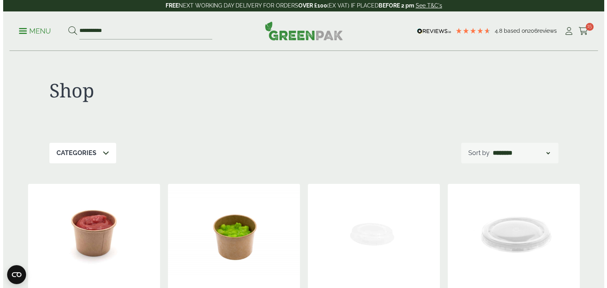
scroll to position [994, 0]
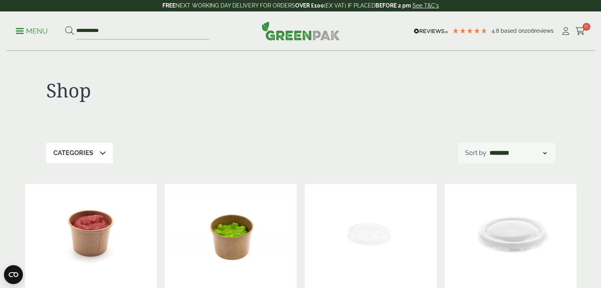
click at [579, 28] on icon at bounding box center [580, 31] width 10 height 8
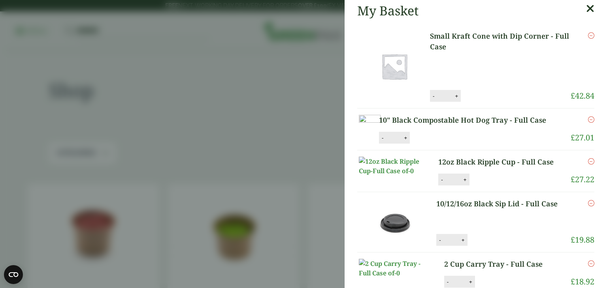
scroll to position [0, 0]
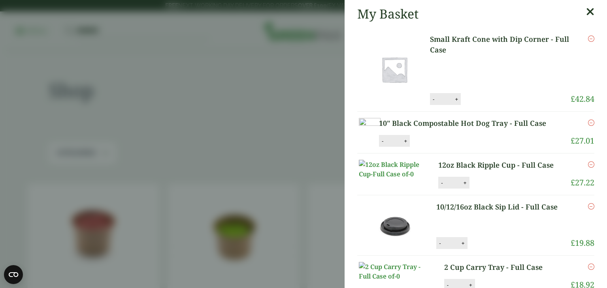
click at [295, 142] on aside "My Basket Small Kraft Cone with Dip Corner - Full Case Small Kraft Cone with Di…" at bounding box center [303, 144] width 607 height 288
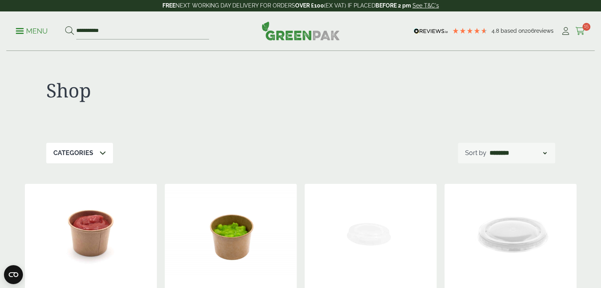
click at [583, 32] on icon at bounding box center [580, 31] width 10 height 8
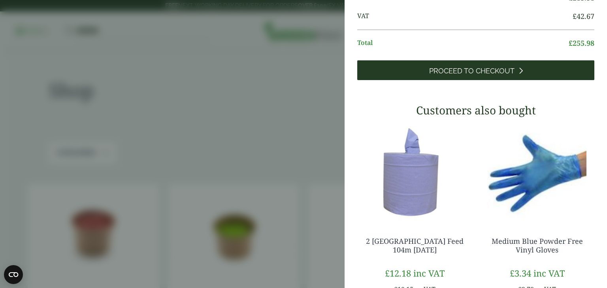
scroll to position [909, 0]
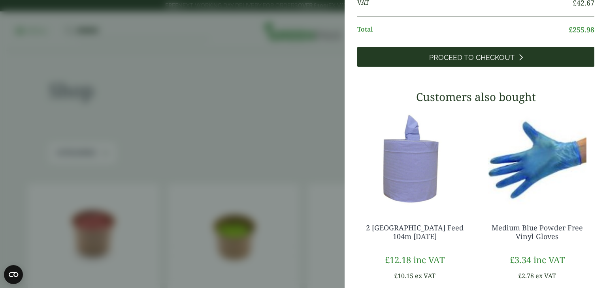
click at [489, 62] on span "Proceed to Checkout" at bounding box center [471, 57] width 85 height 9
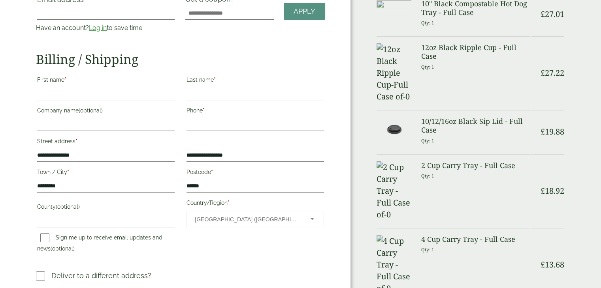
scroll to position [40, 0]
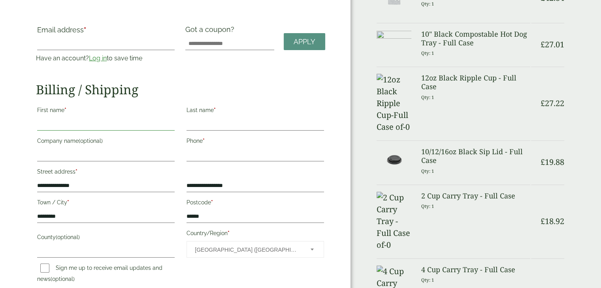
click at [92, 124] on input "First name *" at bounding box center [105, 124] width 137 height 13
drag, startPoint x: 130, startPoint y: 118, endPoint x: 128, endPoint y: 109, distance: 8.9
click at [130, 119] on input "*****" at bounding box center [105, 124] width 137 height 13
type input "*"
type input "********"
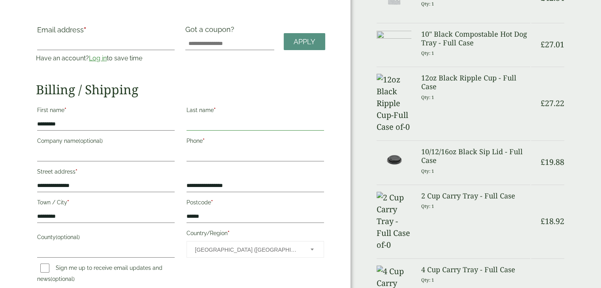
click at [187, 127] on input "Last name *" at bounding box center [254, 124] width 137 height 13
click at [196, 127] on input "Last name *" at bounding box center [254, 124] width 137 height 13
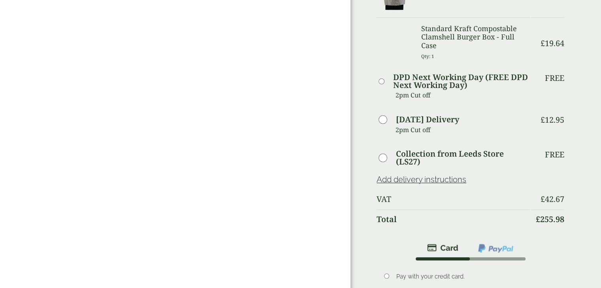
scroll to position [0, 0]
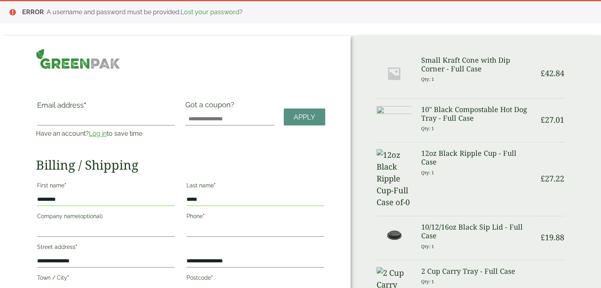
click at [221, 201] on input "*****" at bounding box center [254, 200] width 137 height 13
type input "*****"
click at [60, 230] on input "Company name (optional)" at bounding box center [105, 230] width 137 height 13
type input "**********"
click at [253, 232] on input "Phone *" at bounding box center [254, 230] width 137 height 13
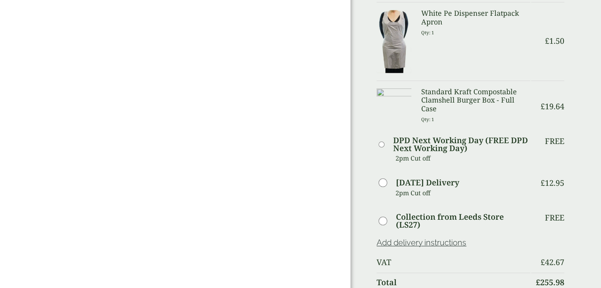
scroll to position [672, 0]
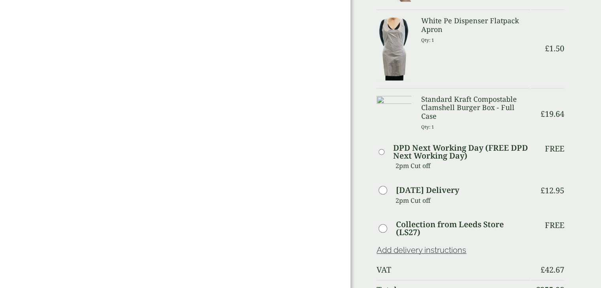
type input "**********"
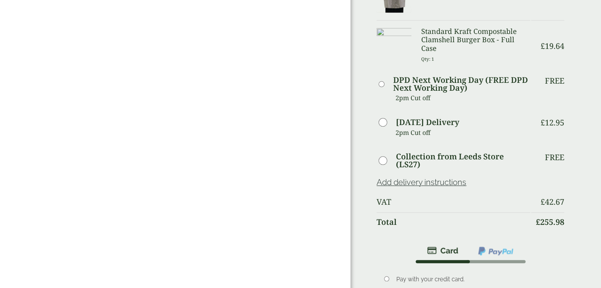
scroll to position [869, 0]
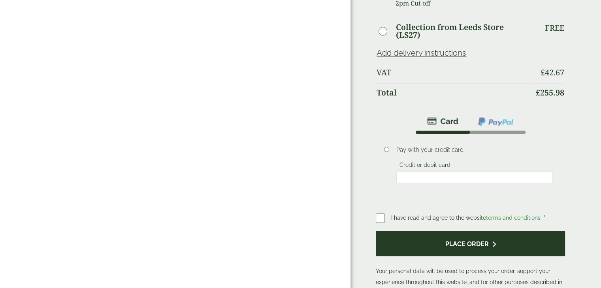
click at [496, 231] on button "Place order" at bounding box center [470, 244] width 189 height 26
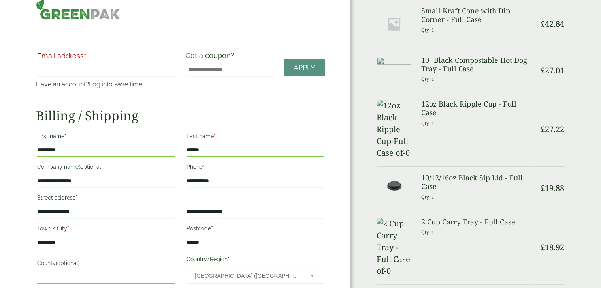
scroll to position [79, 0]
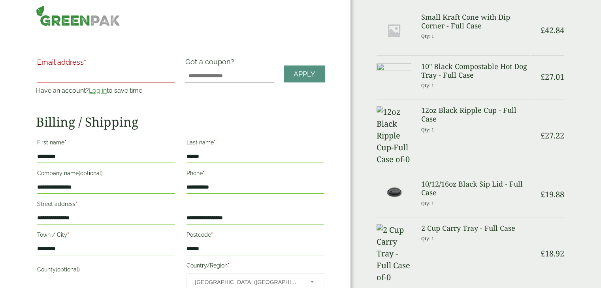
click at [122, 73] on input "Email address *" at bounding box center [105, 76] width 137 height 13
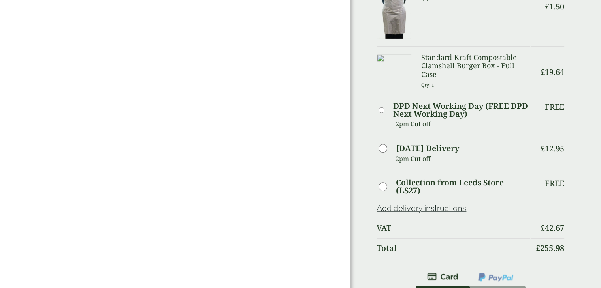
scroll to position [751, 0]
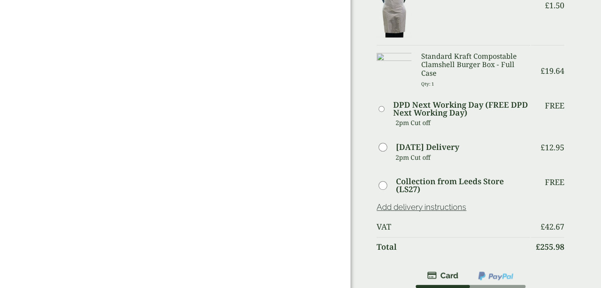
type input "**********"
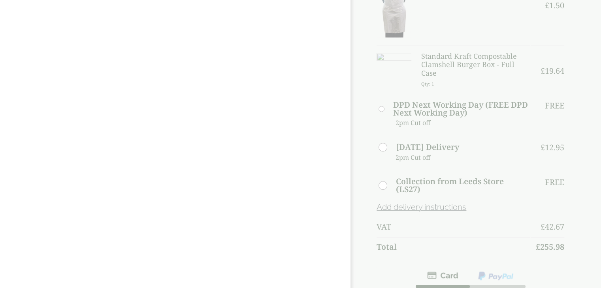
scroll to position [0, 0]
